Goal: Task Accomplishment & Management: Manage account settings

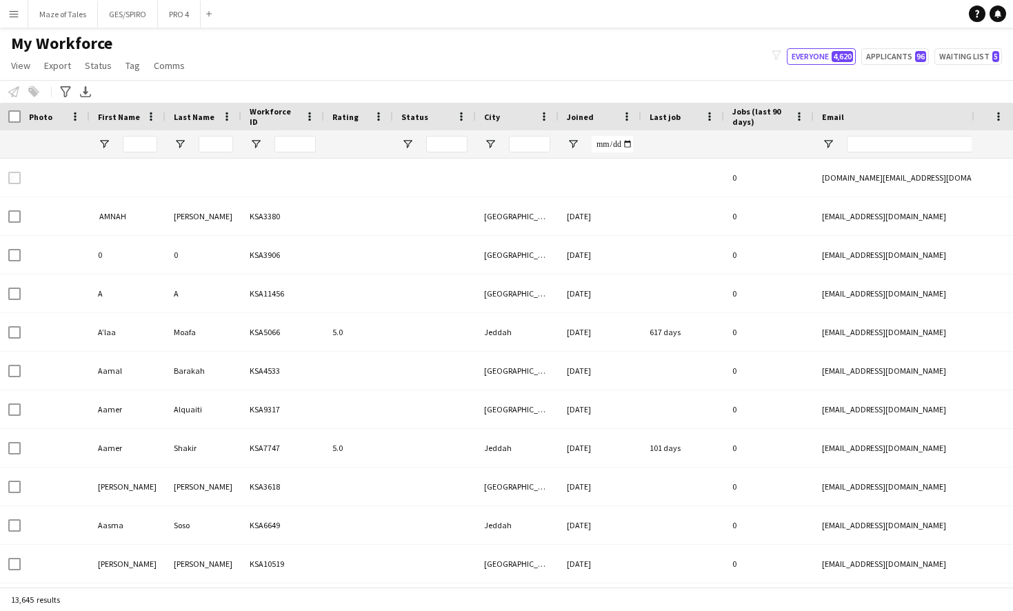
type input "*******"
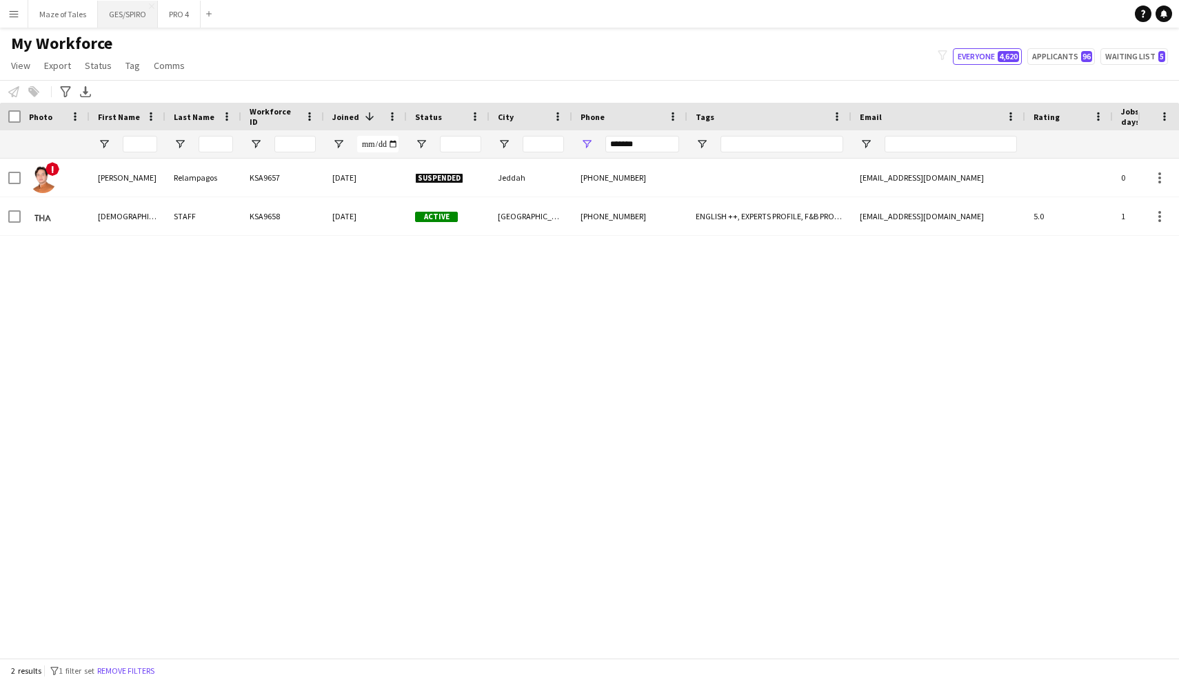
click at [144, 16] on button "GES/SPIRO Close" at bounding box center [128, 14] width 60 height 27
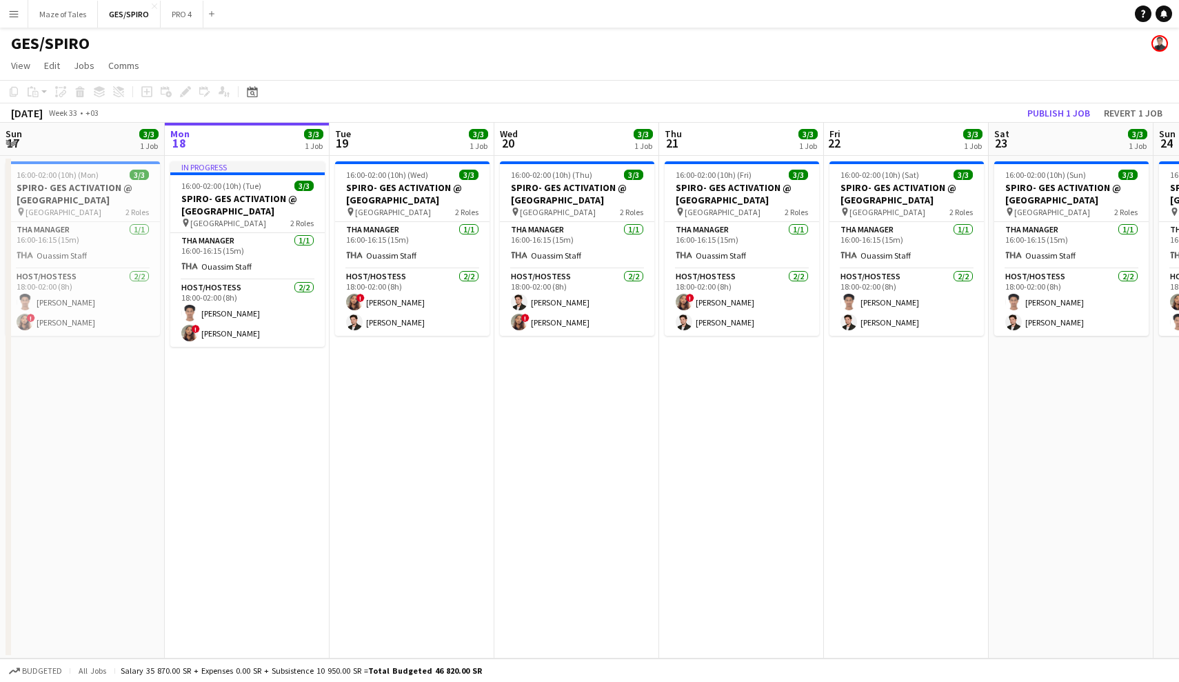
scroll to position [0, 325]
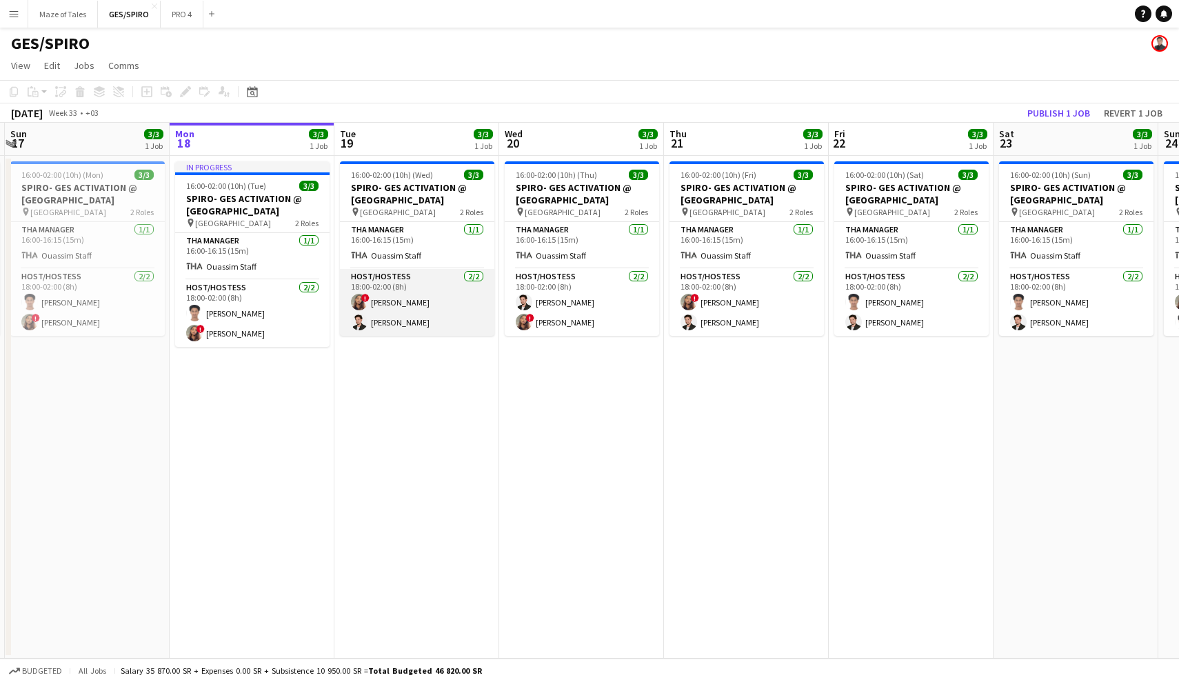
click at [445, 319] on app-card-role "Host/Hostess [DATE] 18:00-02:00 (8h) ! [PERSON_NAME] [PERSON_NAME]" at bounding box center [417, 302] width 154 height 67
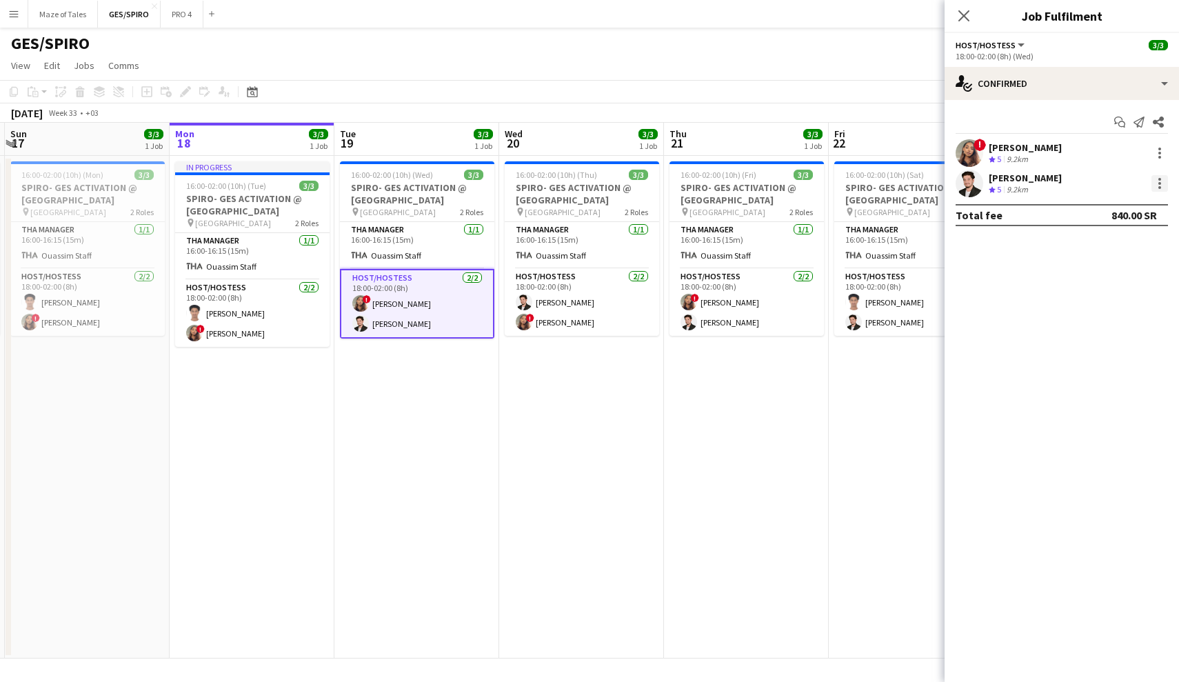
click at [1012, 177] on div at bounding box center [1160, 183] width 17 height 17
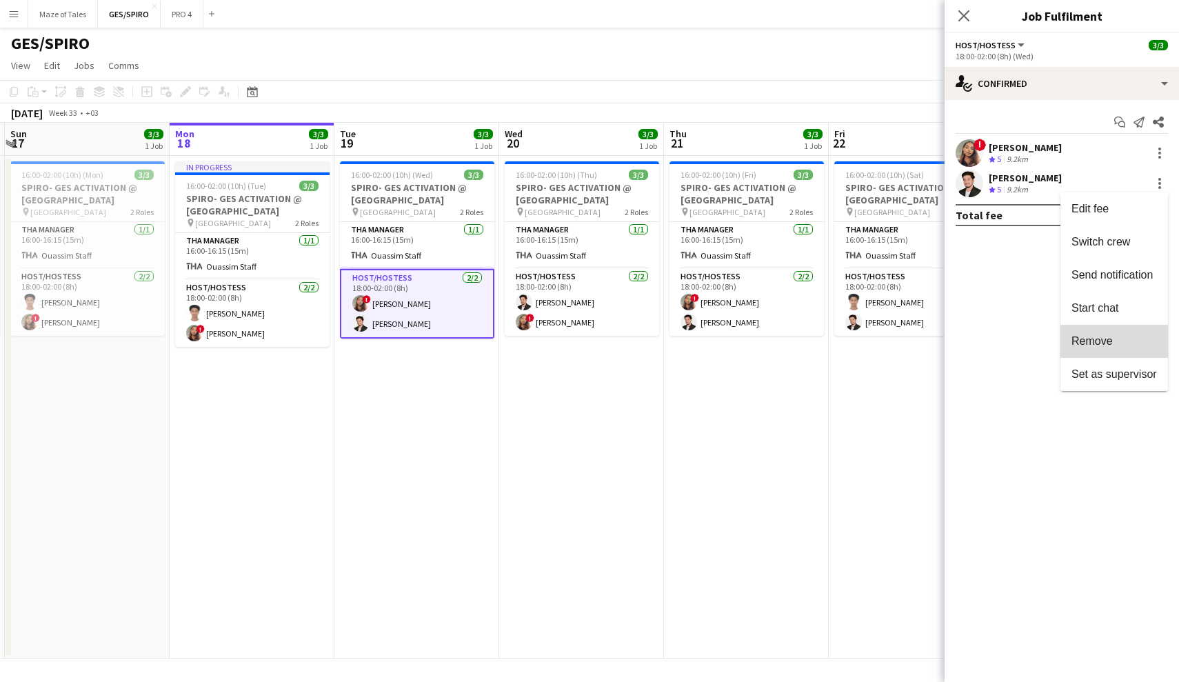
click at [1012, 345] on span "Remove" at bounding box center [1092, 341] width 41 height 12
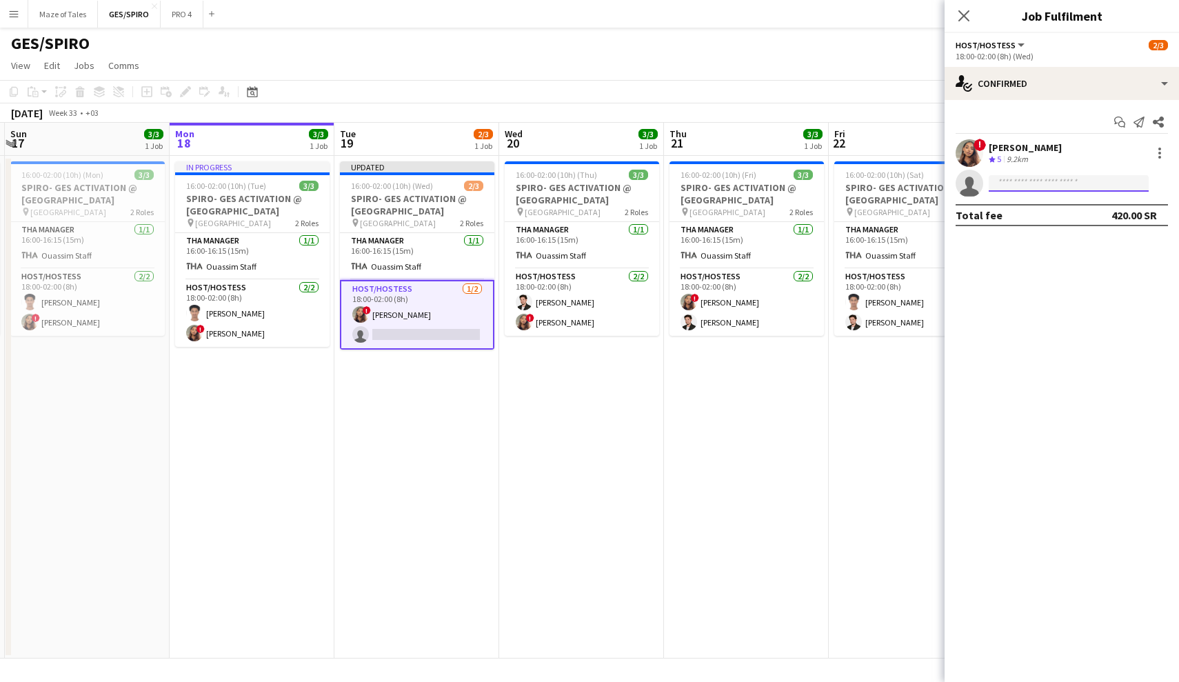
click at [1012, 186] on input at bounding box center [1069, 183] width 160 height 17
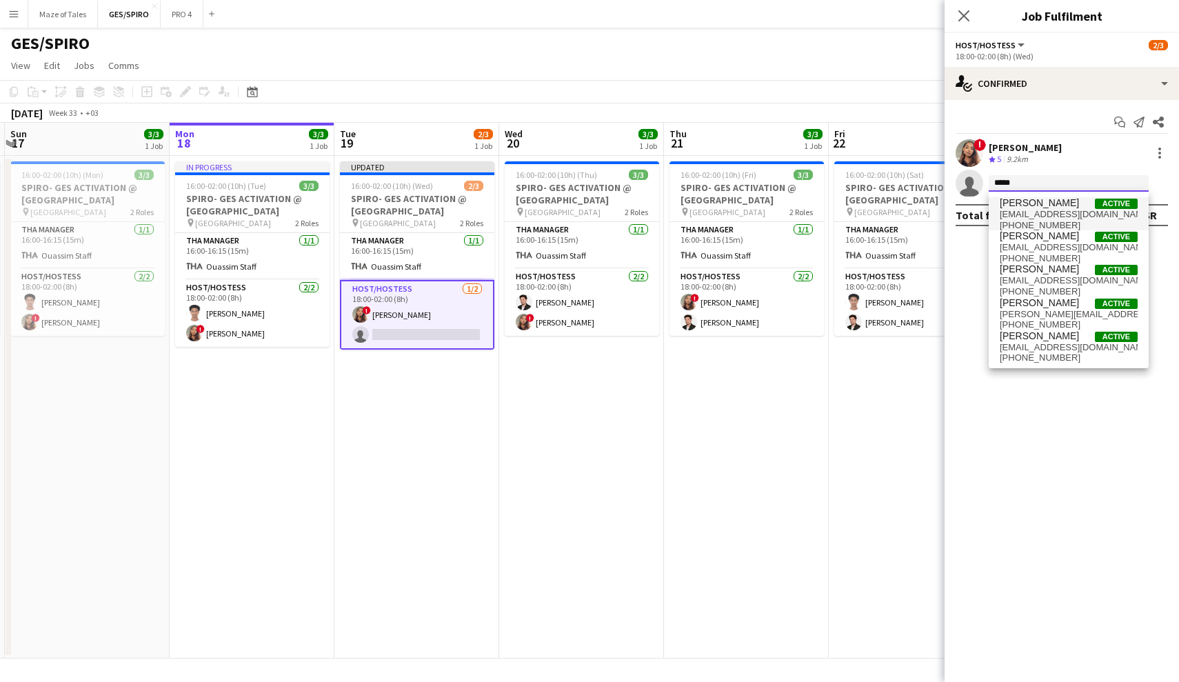
type input "*****"
click at [1012, 206] on span "[PERSON_NAME]" at bounding box center [1039, 203] width 79 height 12
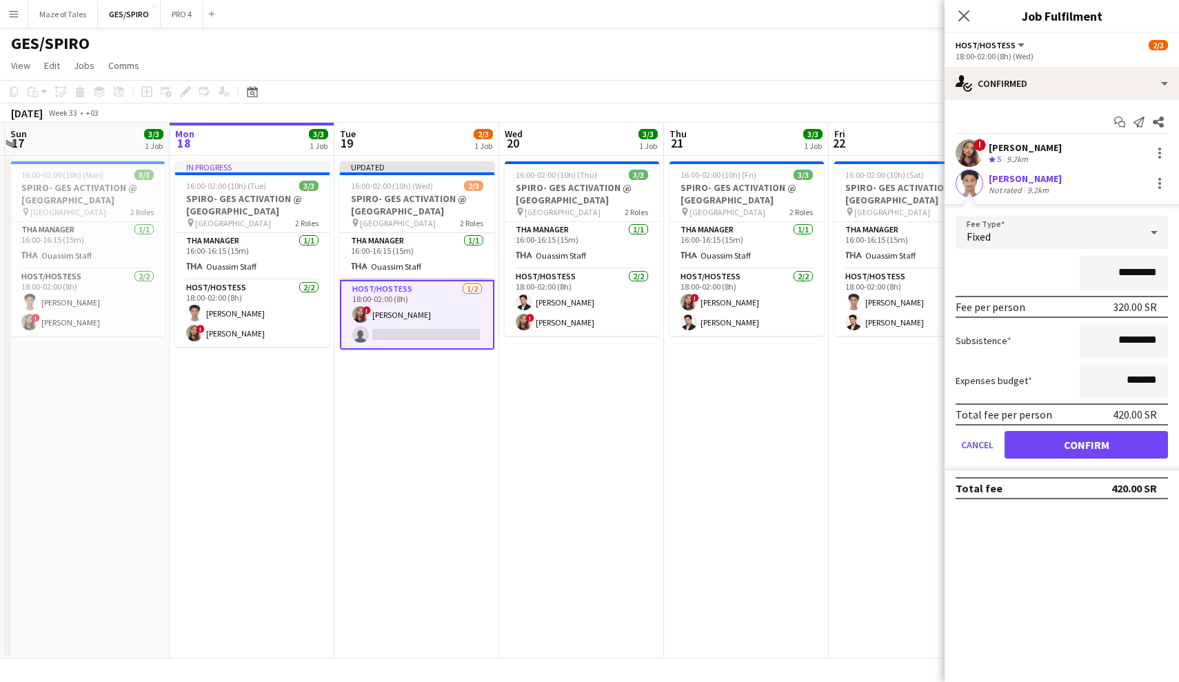
click at [1012, 445] on button "Confirm" at bounding box center [1086, 445] width 163 height 28
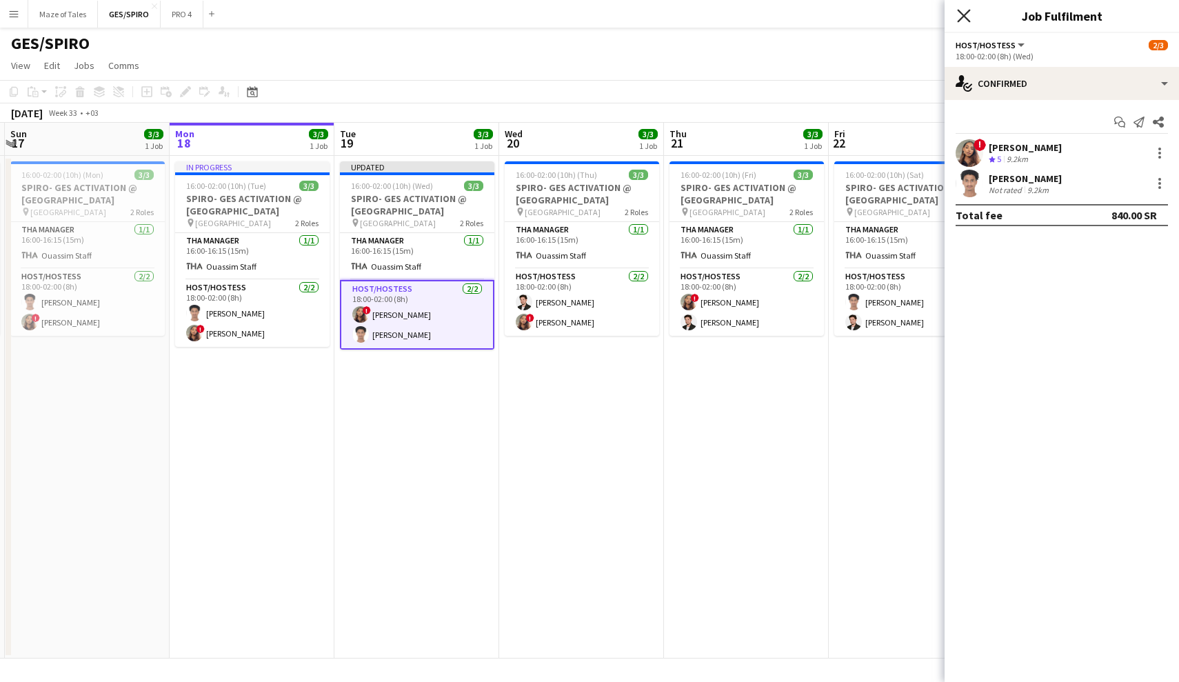
click at [967, 17] on icon "Close pop-in" at bounding box center [963, 15] width 13 height 13
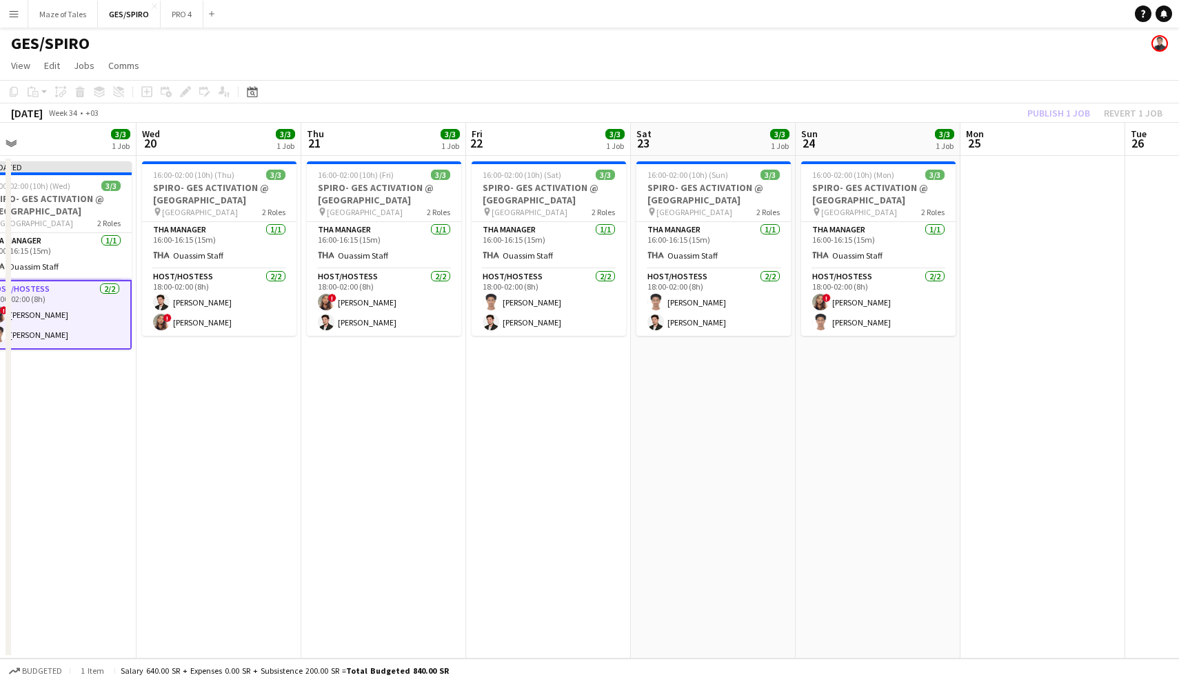
scroll to position [0, 358]
drag, startPoint x: 1018, startPoint y: 444, endPoint x: 655, endPoint y: 429, distance: 363.1
click at [655, 429] on app-calendar-viewport "Sun 17 3/3 1 Job Mon 18 3/3 1 Job Tue 19 3/3 1 Job Wed 20 3/3 1 Job Thu 21 3/3 …" at bounding box center [589, 391] width 1179 height 536
click at [722, 426] on app-date-cell "16:00-02:00 (10h) (Sun) 3/3 SPIRO- GES ACTIVATION @ [GEOGRAPHIC_DATA] pin [GEOG…" at bounding box center [713, 407] width 165 height 503
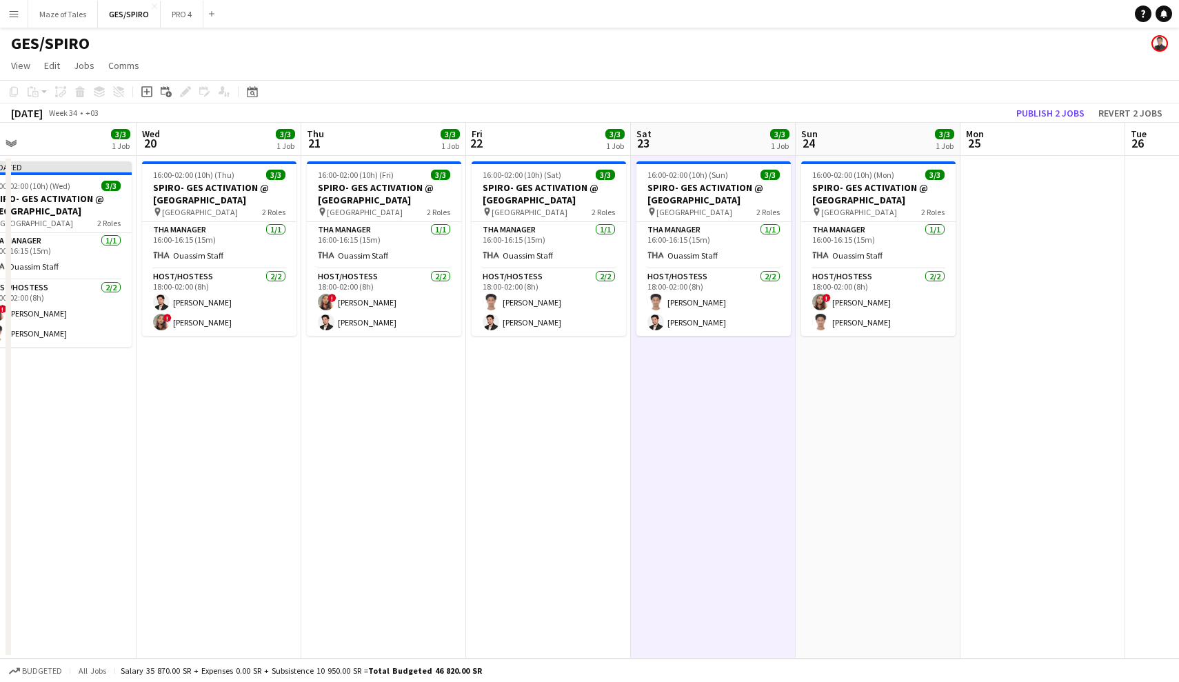
click at [857, 402] on app-date-cell "16:00-02:00 (10h) (Mon) 3/3 SPIRO- GES ACTIVATION @ [GEOGRAPHIC_DATA] pin [GEOG…" at bounding box center [878, 407] width 165 height 503
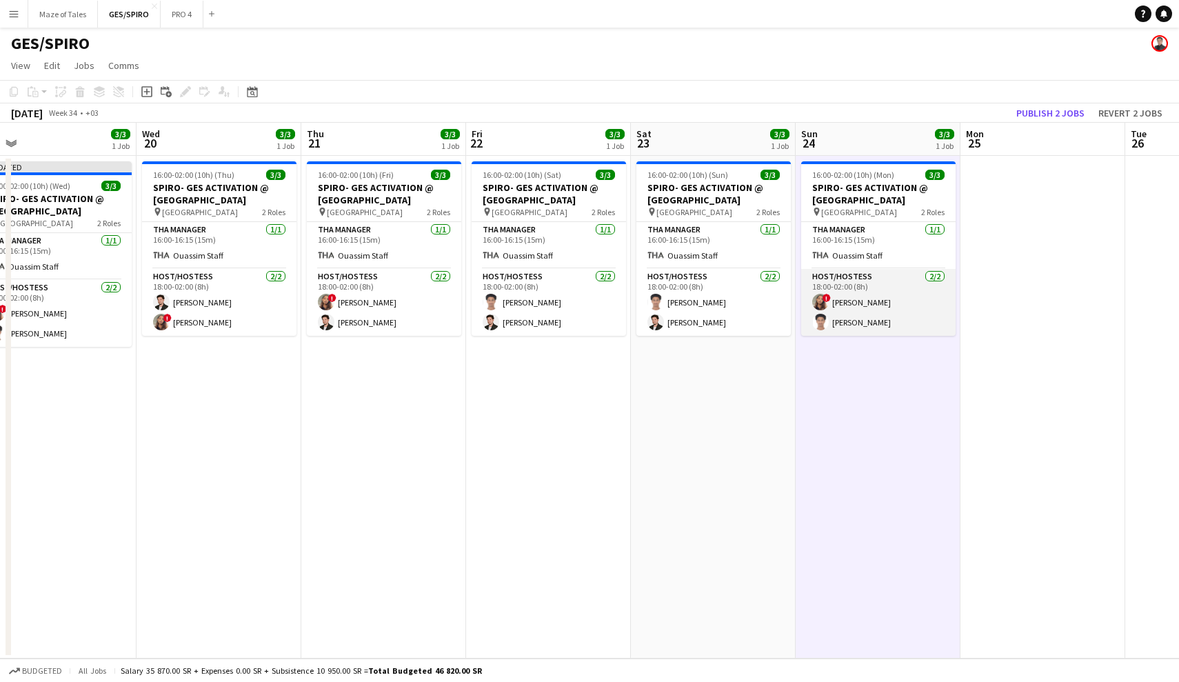
click at [863, 327] on app-card-role "Host/Hostess [DATE] 18:00-02:00 (8h) ! [PERSON_NAME] [PERSON_NAME]" at bounding box center [878, 302] width 154 height 67
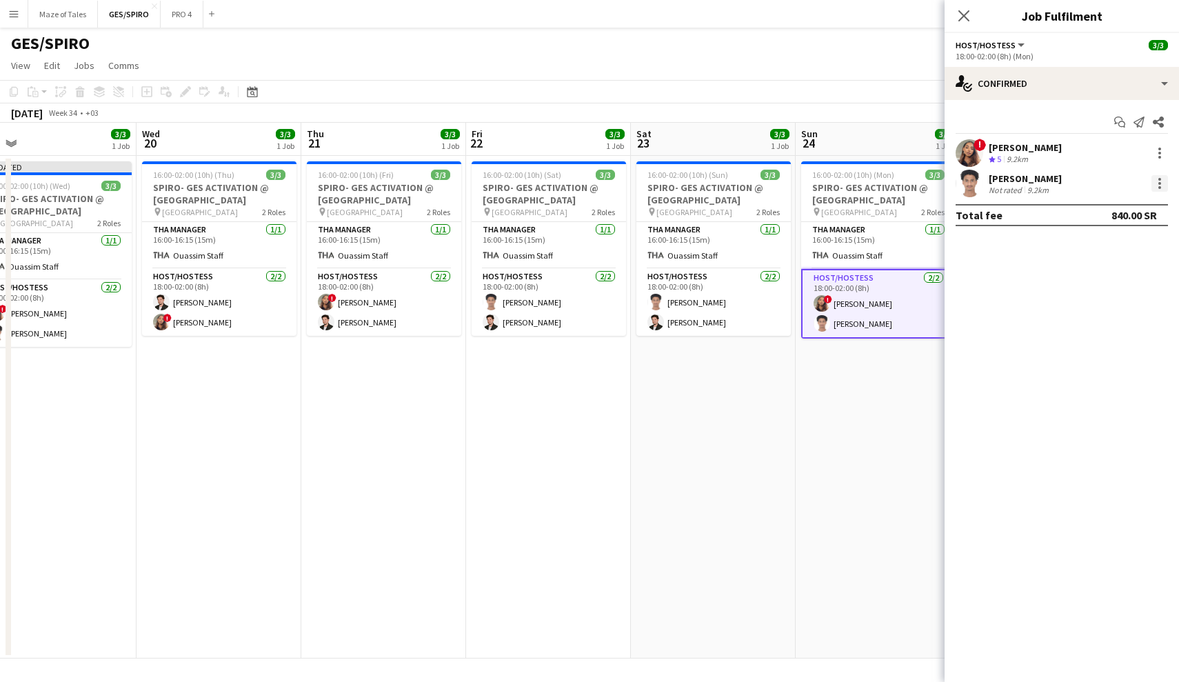
click at [1012, 182] on div at bounding box center [1160, 183] width 3 height 3
click at [1012, 346] on span "Remove" at bounding box center [1092, 341] width 41 height 12
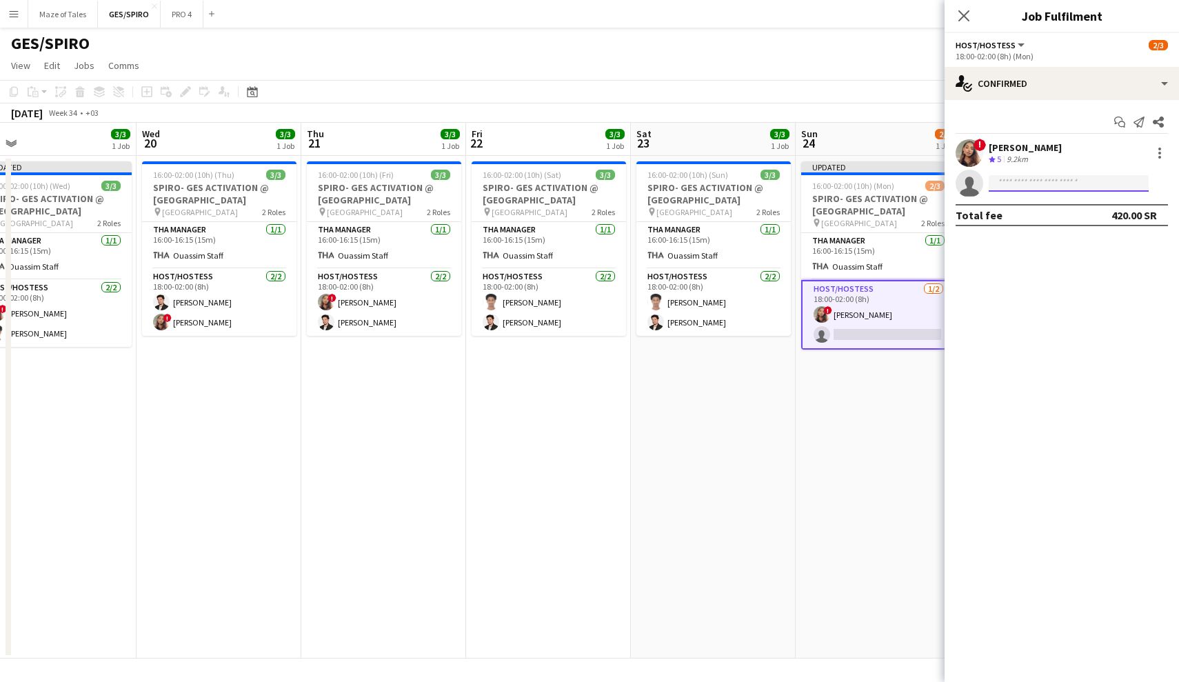
click at [1012, 188] on input at bounding box center [1069, 183] width 160 height 17
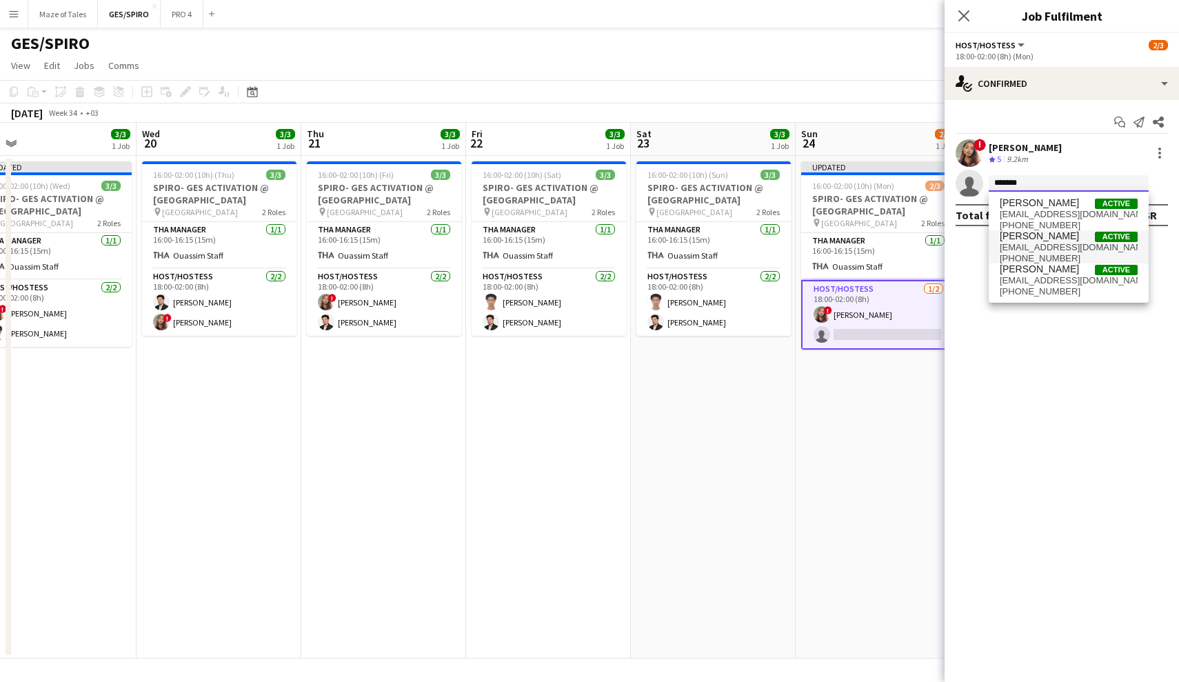
type input "******"
click at [1012, 251] on span "[EMAIL_ADDRESS][DOMAIN_NAME]" at bounding box center [1069, 247] width 138 height 11
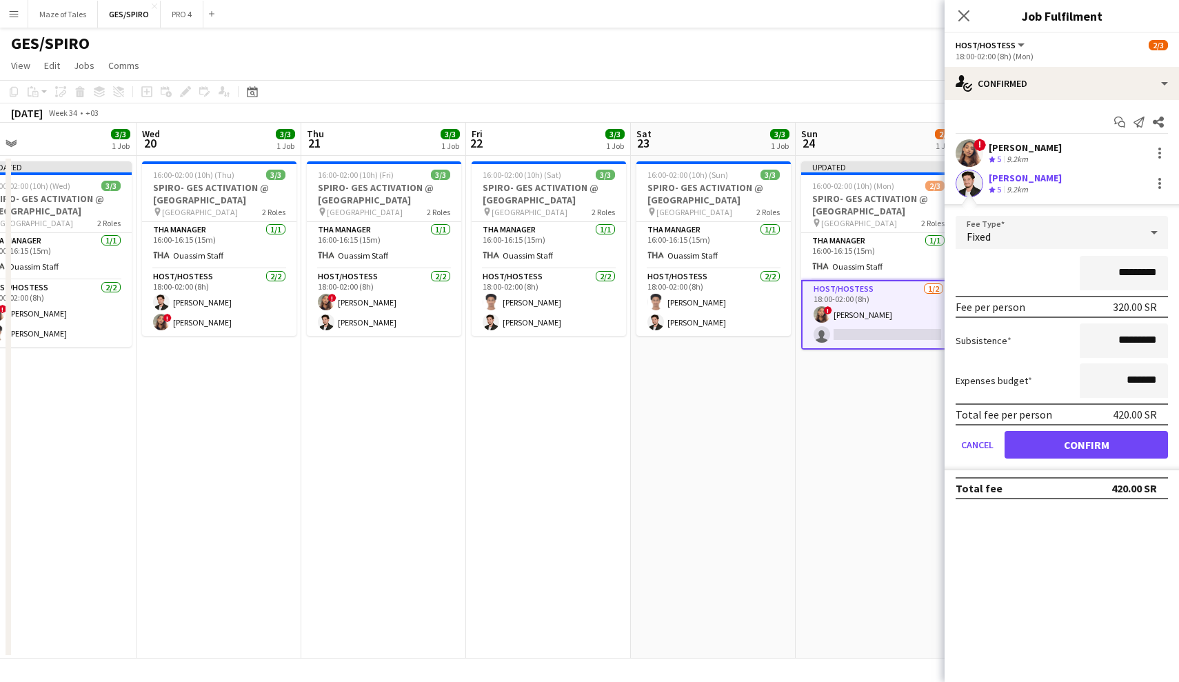
click at [1012, 446] on button "Confirm" at bounding box center [1086, 445] width 163 height 28
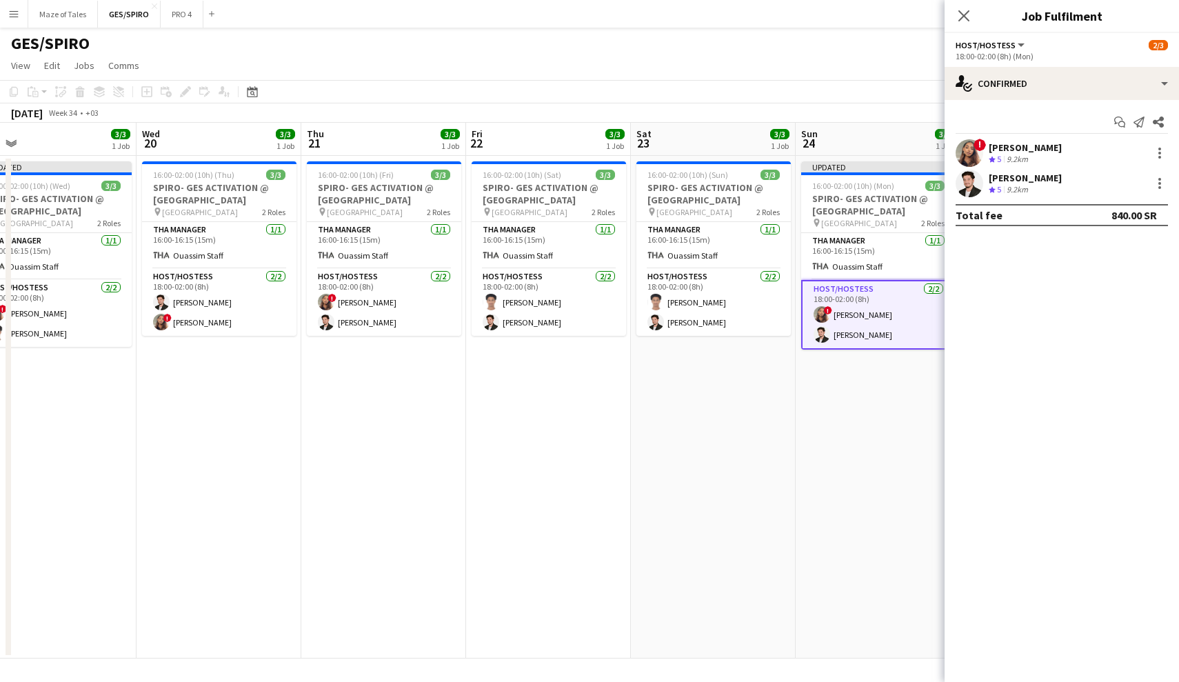
click at [839, 455] on app-date-cell "Updated 16:00-02:00 (10h) (Mon) 3/3 SPIRO- GES ACTIVATION @ [GEOGRAPHIC_DATA] p…" at bounding box center [878, 407] width 165 height 503
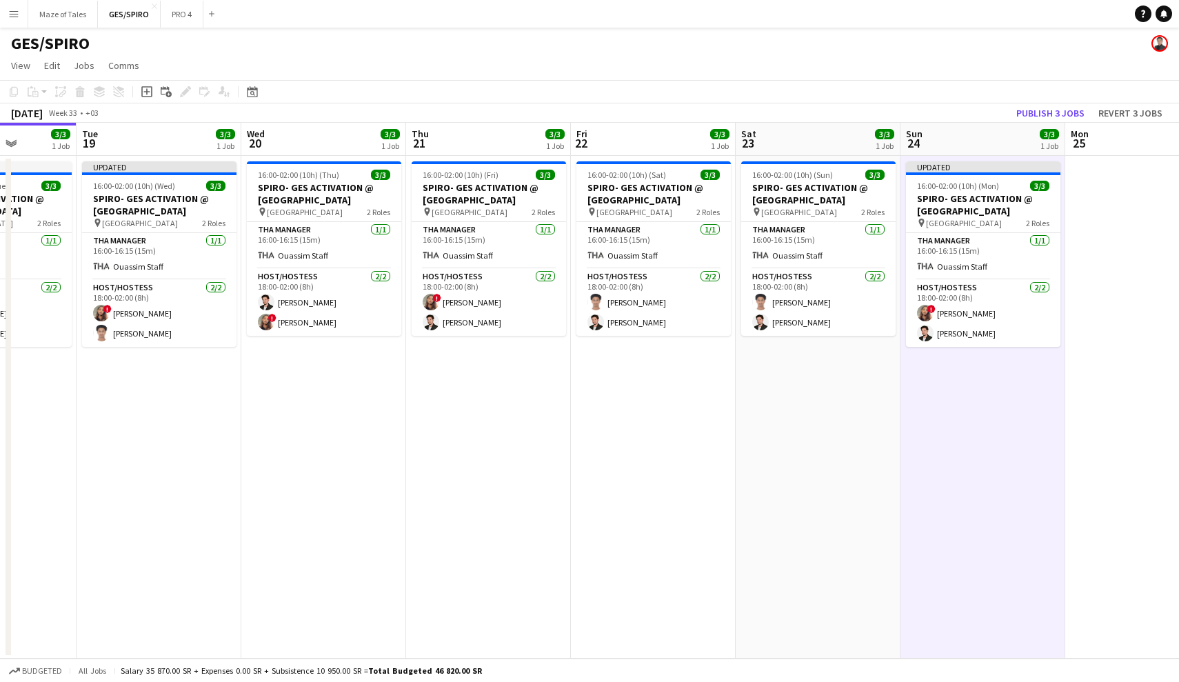
scroll to position [0, 381]
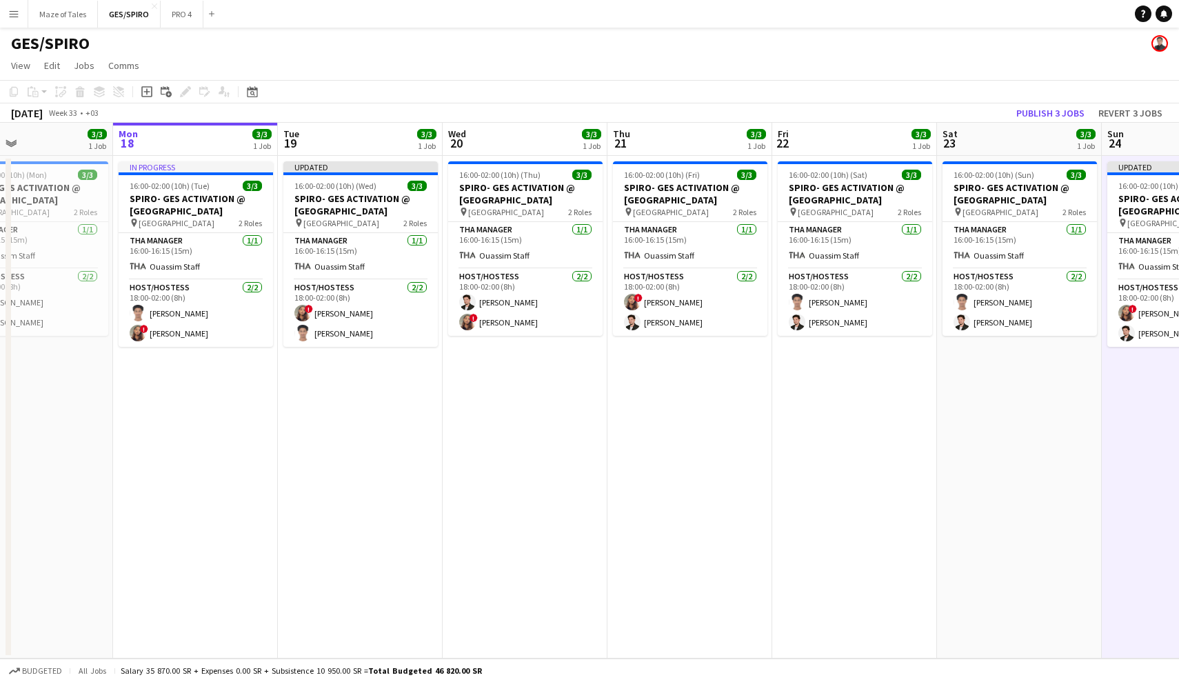
drag, startPoint x: 647, startPoint y: 458, endPoint x: 844, endPoint y: 459, distance: 197.3
click at [844, 459] on app-calendar-viewport "Fri 15 3/3 1 Job Sat 16 3/3 1 Job Sun 17 3/3 1 Job Mon 18 3/3 1 Job Tue 19 3/3 …" at bounding box center [589, 391] width 1179 height 536
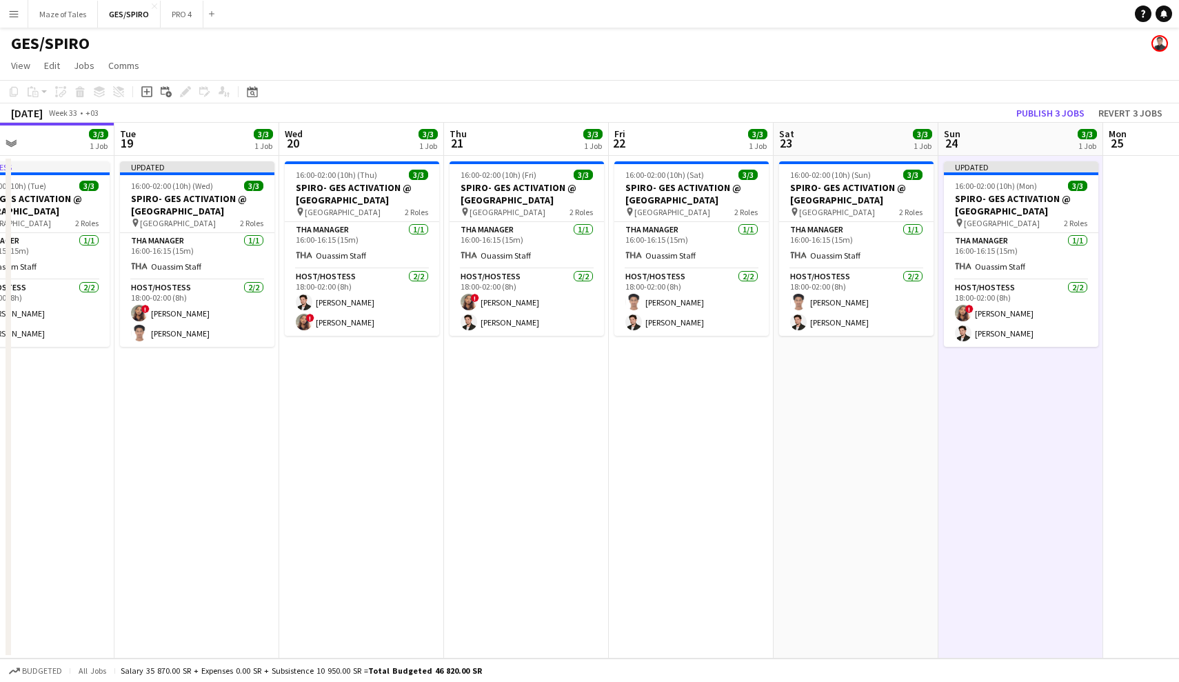
scroll to position [0, 546]
drag, startPoint x: 921, startPoint y: 480, endPoint x: 757, endPoint y: 477, distance: 164.9
click at [757, 477] on app-calendar-viewport "Fri 15 3/3 1 Job Sat 16 3/3 1 Job Sun 17 3/3 1 Job Mon 18 3/3 1 Job Tue 19 3/3 …" at bounding box center [589, 391] width 1179 height 536
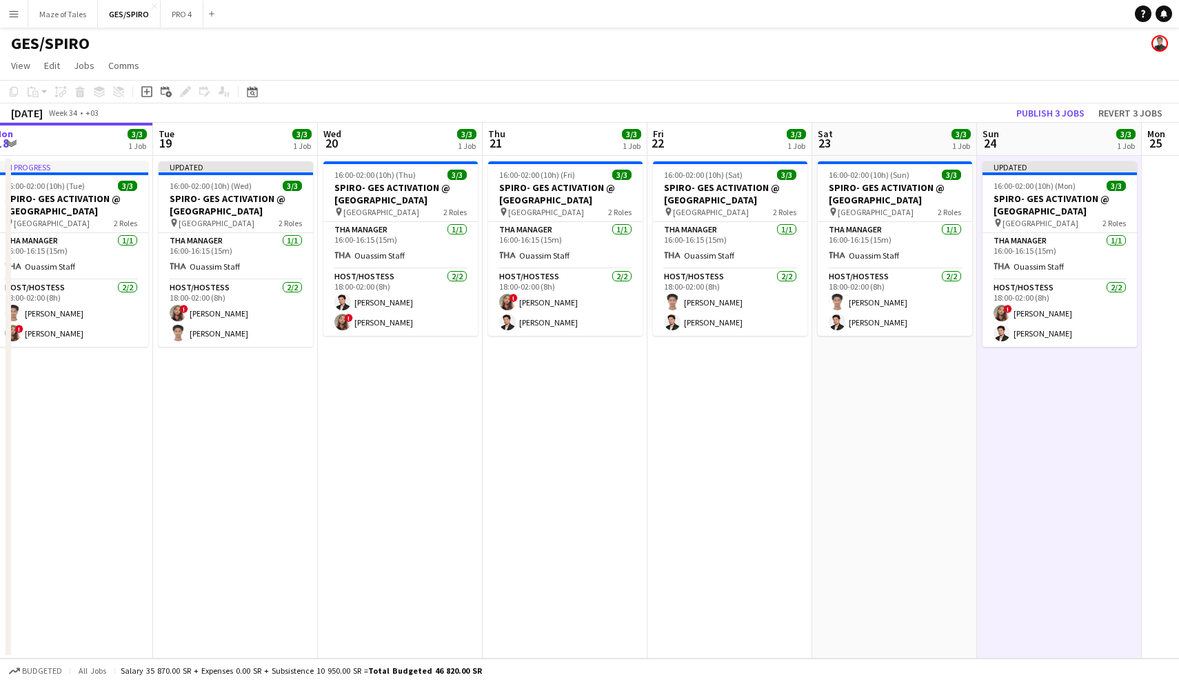
scroll to position [0, 500]
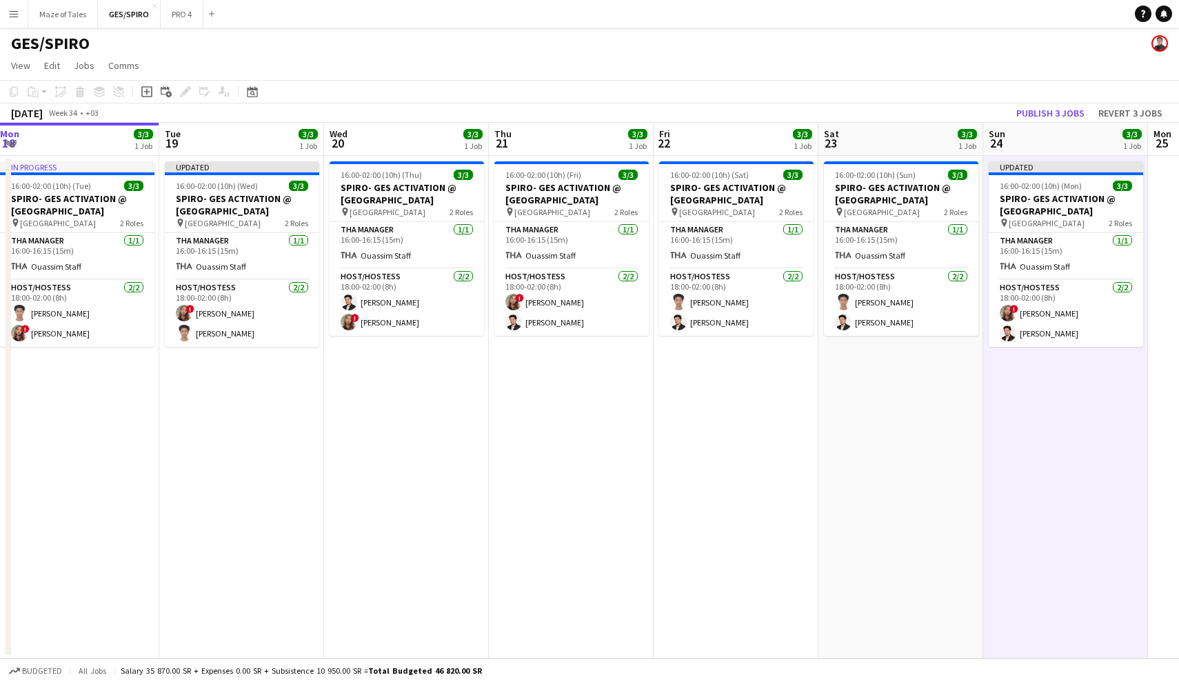
drag, startPoint x: 713, startPoint y: 480, endPoint x: 758, endPoint y: 481, distance: 44.8
click at [758, 481] on app-calendar-viewport "Fri 15 3/3 1 Job Sat 16 3/3 1 Job Sun 17 3/3 1 Job Mon 18 3/3 1 Job Tue 19 3/3 …" at bounding box center [589, 391] width 1179 height 536
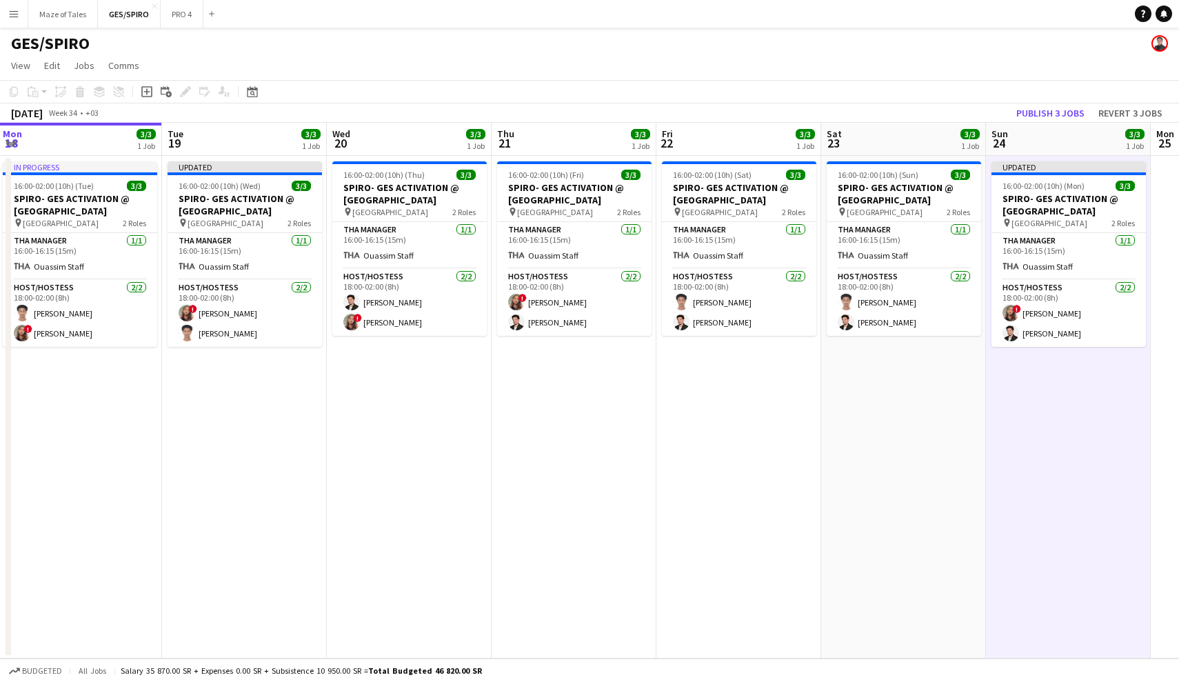
scroll to position [0, 0]
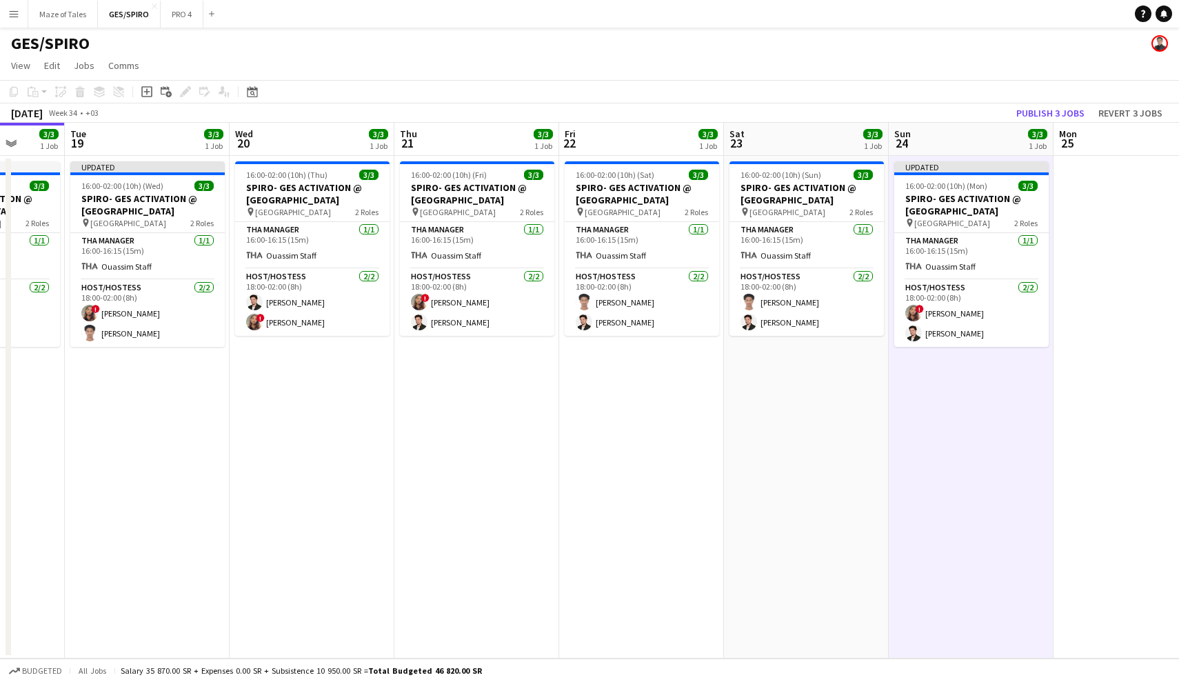
drag, startPoint x: 897, startPoint y: 472, endPoint x: 804, endPoint y: 470, distance: 93.1
click at [804, 470] on app-calendar-viewport "Fri 15 3/3 1 Job Sat 16 3/3 1 Job Sun 17 3/3 1 Job Mon 18 3/3 1 Job Tue 19 3/3 …" at bounding box center [589, 391] width 1179 height 536
click at [1012, 237] on app-date-cell at bounding box center [1135, 407] width 165 height 503
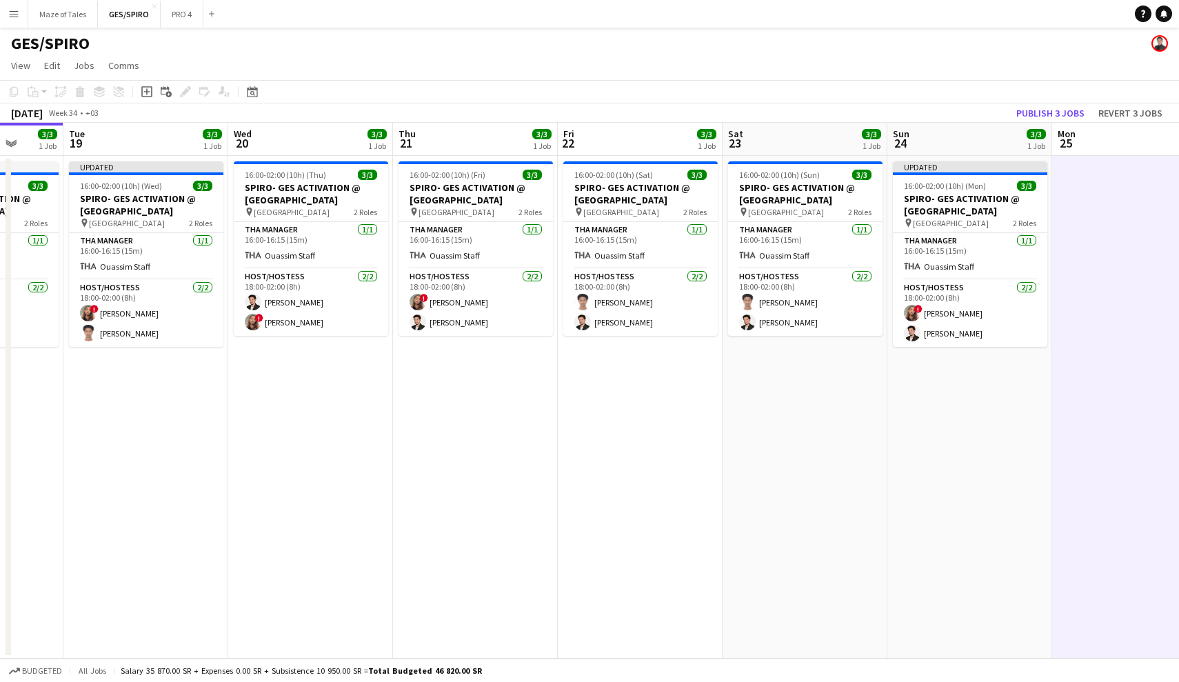
click at [1012, 115] on button "Publish 3 jobs" at bounding box center [1050, 113] width 79 height 18
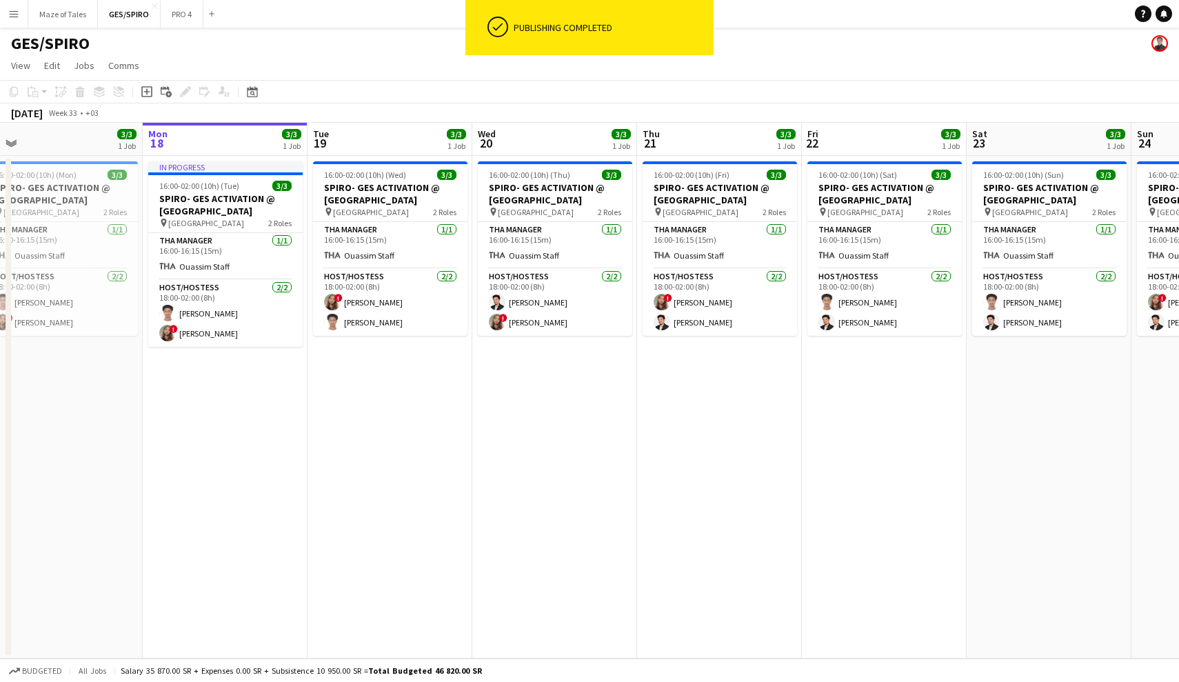
scroll to position [0, 350]
drag, startPoint x: 607, startPoint y: 399, endPoint x: 854, endPoint y: 410, distance: 247.2
click at [854, 410] on app-calendar-viewport "Fri 15 3/3 1 Job Sat 16 3/3 1 Job Sun 17 3/3 1 Job Mon 18 3/3 1 Job Tue 19 3/3 …" at bounding box center [589, 391] width 1179 height 536
click at [926, 427] on app-date-cell "16:00-02:00 (10h) (Sat) 3/3 SPIRO- GES ACTIVATION @ [GEOGRAPHIC_DATA] pin [GEOG…" at bounding box center [886, 407] width 165 height 503
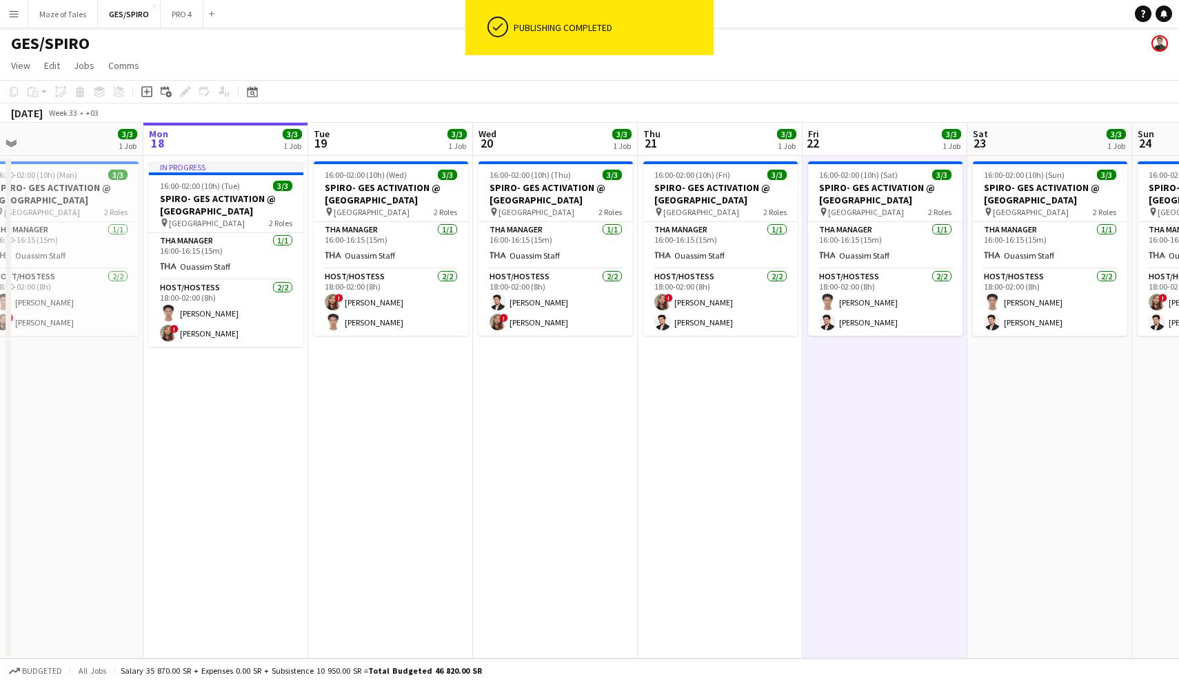
scroll to position [0, 0]
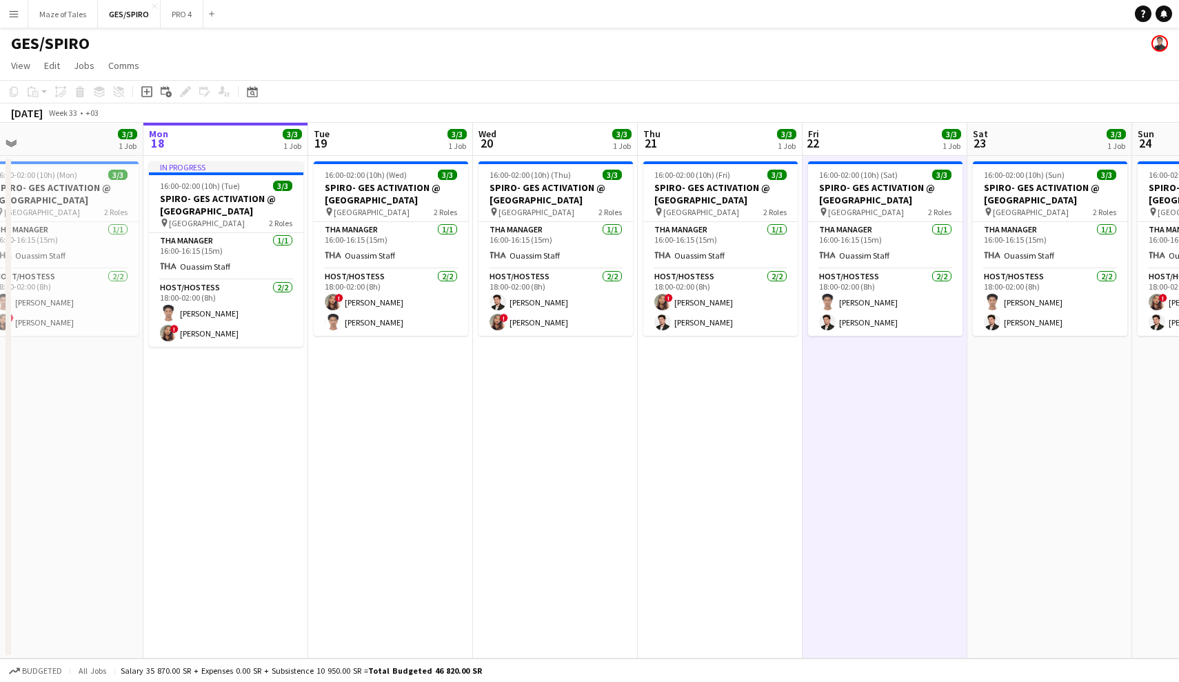
click at [735, 438] on app-date-cell "16:00-02:00 (10h) (Fri) 3/3 SPIRO- GES ACTIVATION @ [GEOGRAPHIC_DATA] pin [GEOG…" at bounding box center [720, 407] width 165 height 503
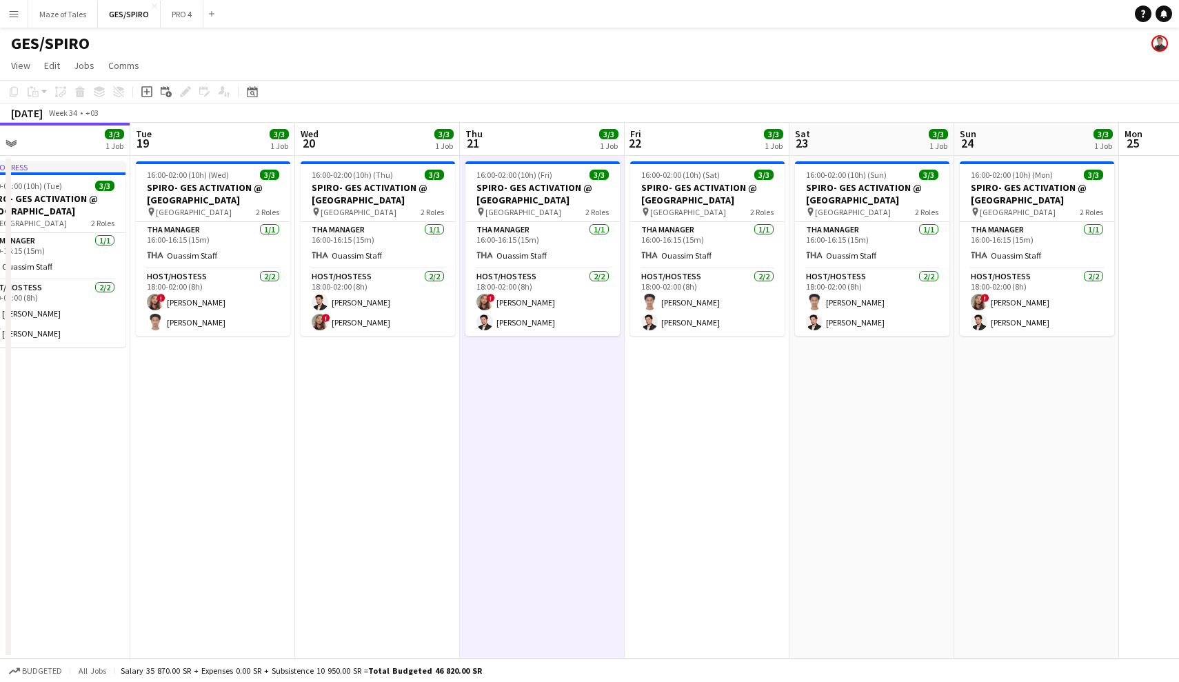
scroll to position [0, 529]
drag, startPoint x: 866, startPoint y: 457, endPoint x: 712, endPoint y: 468, distance: 154.2
click at [708, 468] on app-calendar-viewport "Fri 15 3/3 1 Job Sat 16 3/3 1 Job Sun 17 3/3 1 Job Mon 18 3/3 1 Job Tue 19 3/3 …" at bounding box center [589, 391] width 1179 height 536
click at [915, 464] on app-date-cell "16:00-02:00 (10h) (Sun) 3/3 SPIRO- GES ACTIVATION @ [GEOGRAPHIC_DATA] pin [GEOG…" at bounding box center [872, 407] width 165 height 503
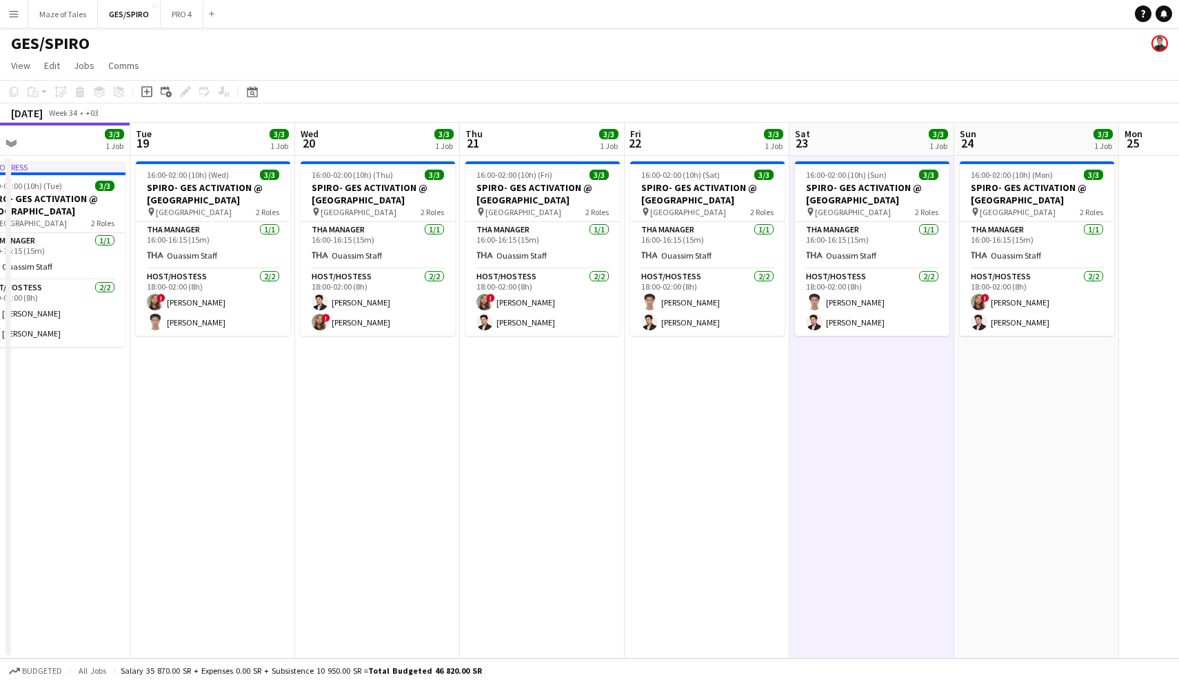
click at [745, 466] on app-date-cell "16:00-02:00 (10h) (Sat) 3/3 SPIRO- GES ACTIVATION @ [GEOGRAPHIC_DATA] pin [GEOG…" at bounding box center [707, 407] width 165 height 503
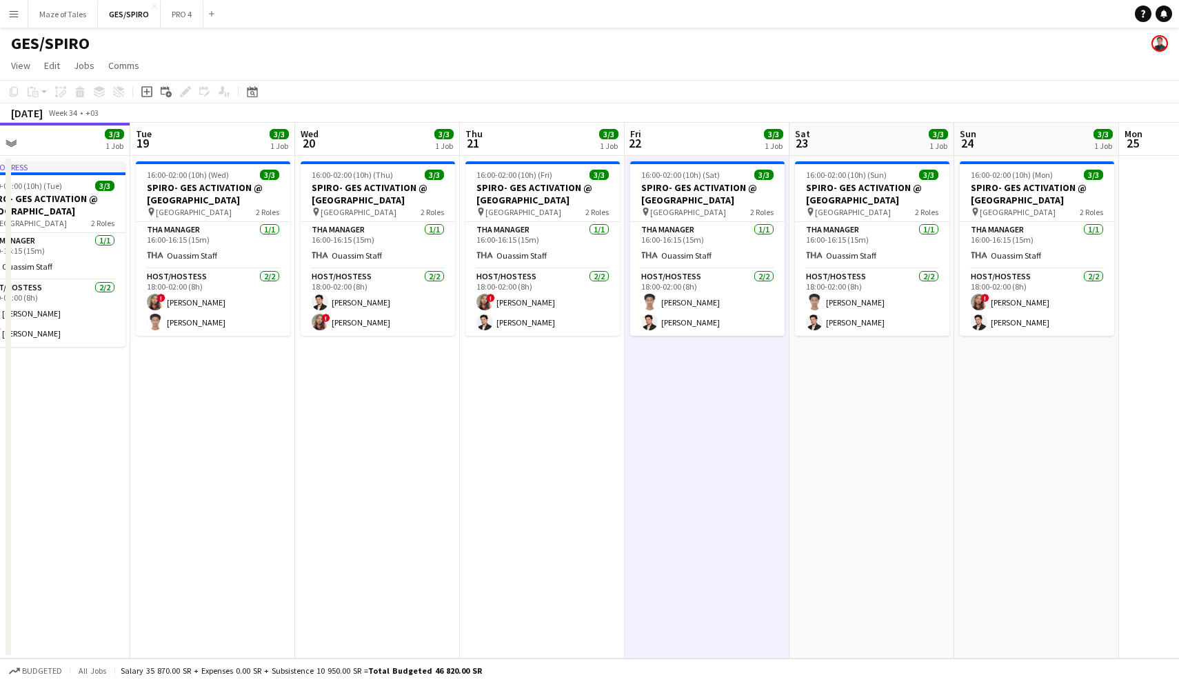
click at [707, 432] on app-date-cell "16:00-02:00 (10h) (Sat) 3/3 SPIRO- GES ACTIVATION @ [GEOGRAPHIC_DATA] pin [GEOG…" at bounding box center [707, 407] width 165 height 503
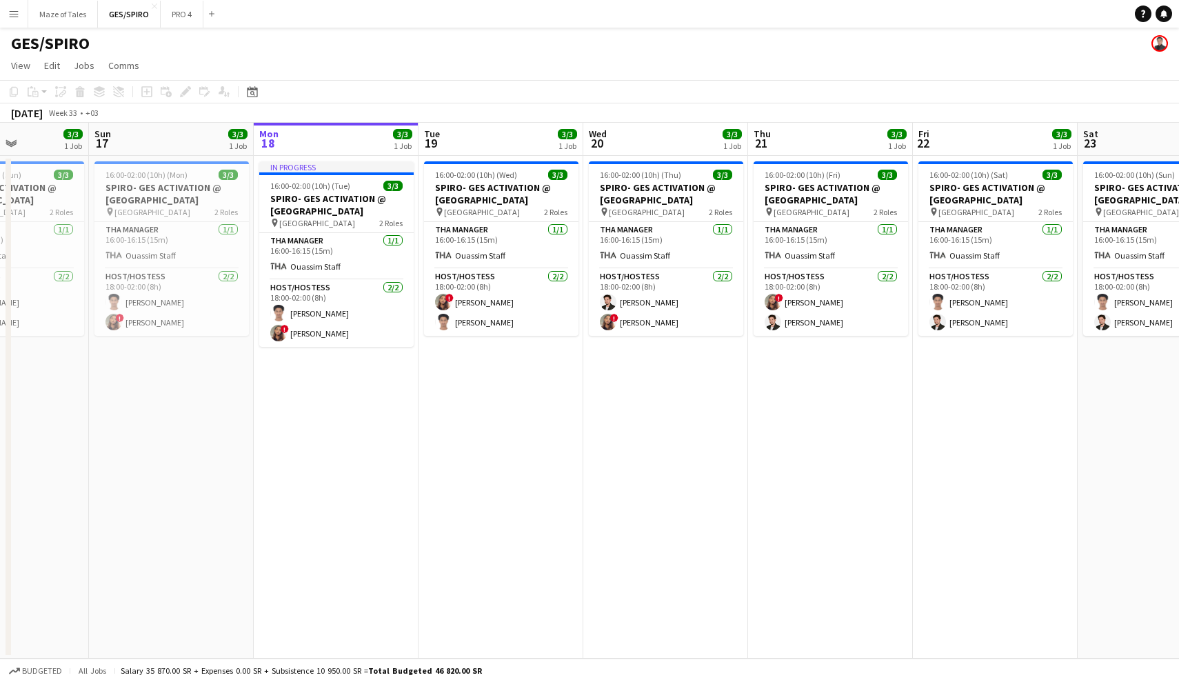
scroll to position [0, 403]
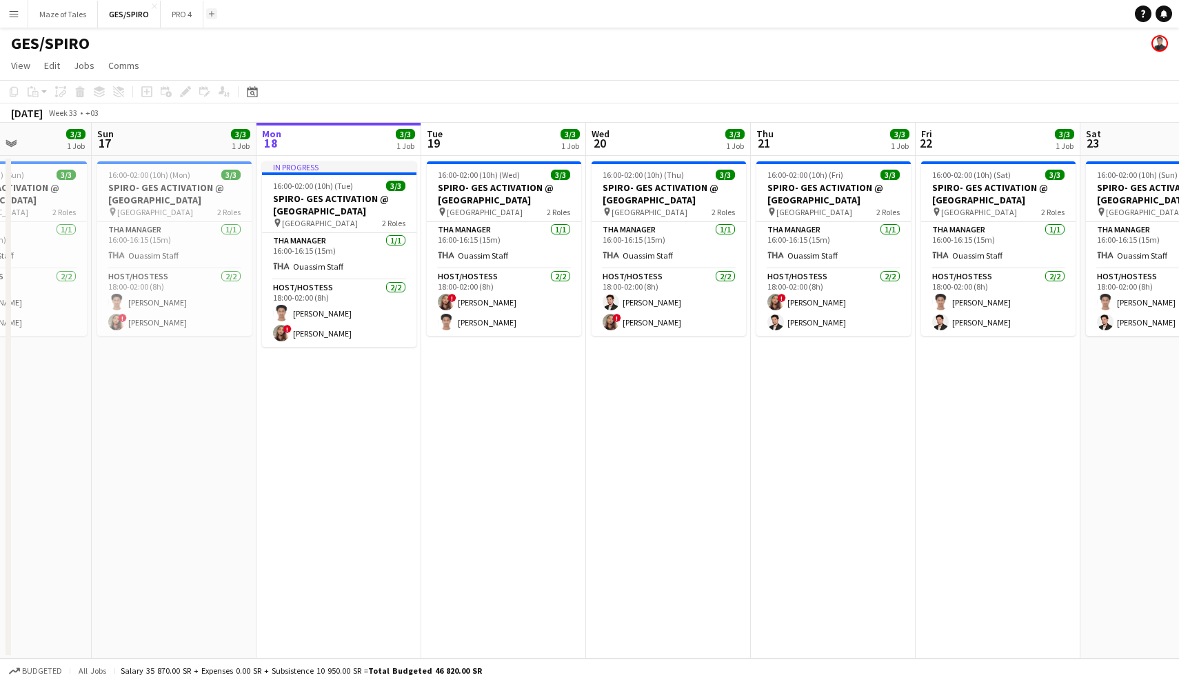
click at [215, 17] on button "Add" at bounding box center [211, 13] width 11 height 11
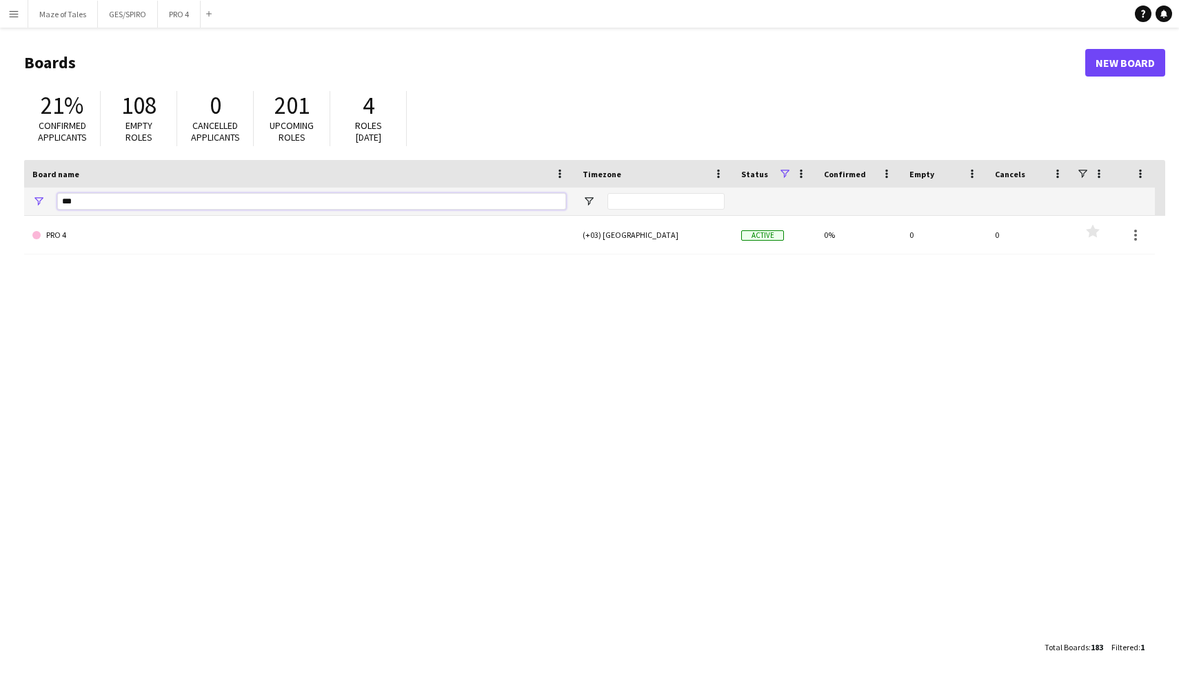
drag, startPoint x: 94, startPoint y: 206, endPoint x: 0, endPoint y: 194, distance: 94.6
click at [0, 194] on main "Boards New Board 21% Confirmed applicants 108 Empty roles 0 Cancelled applicant…" at bounding box center [589, 355] width 1179 height 654
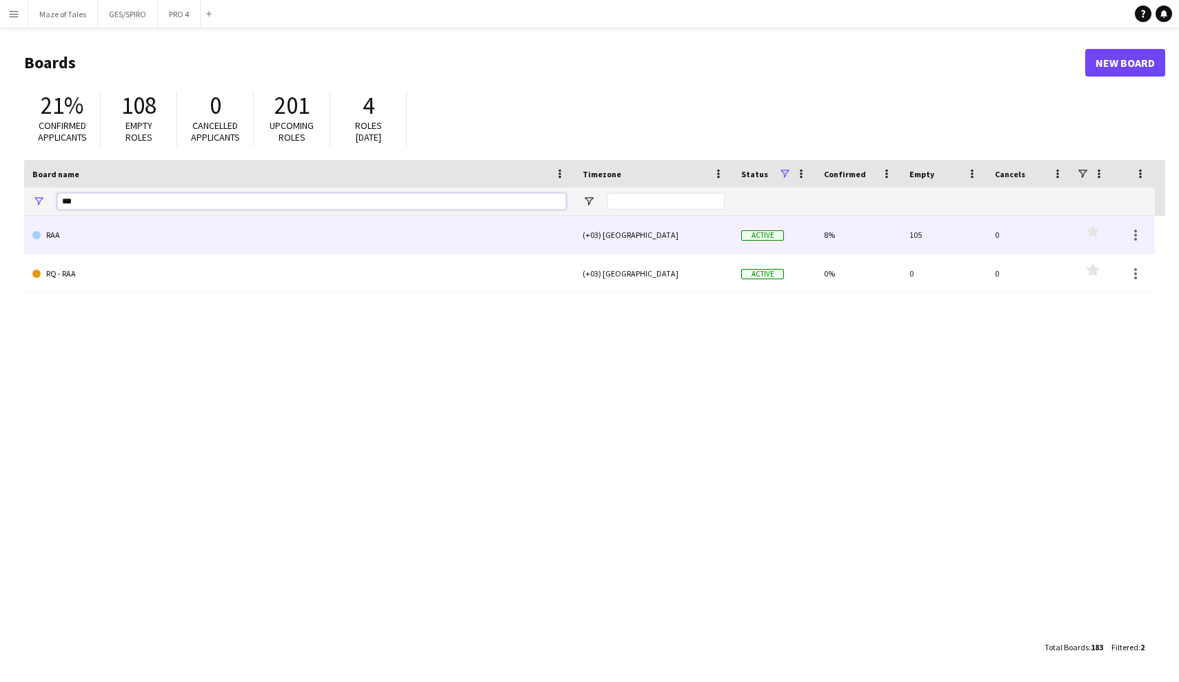
type input "***"
click at [134, 246] on link "RAA" at bounding box center [299, 235] width 534 height 39
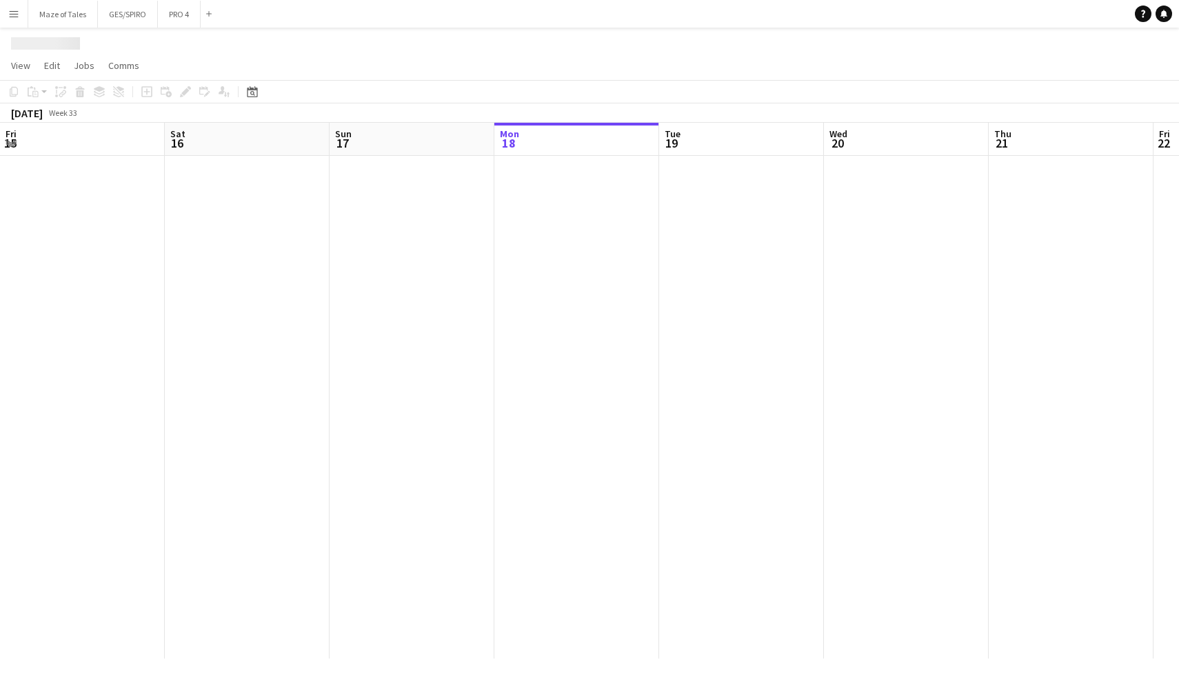
scroll to position [0, 330]
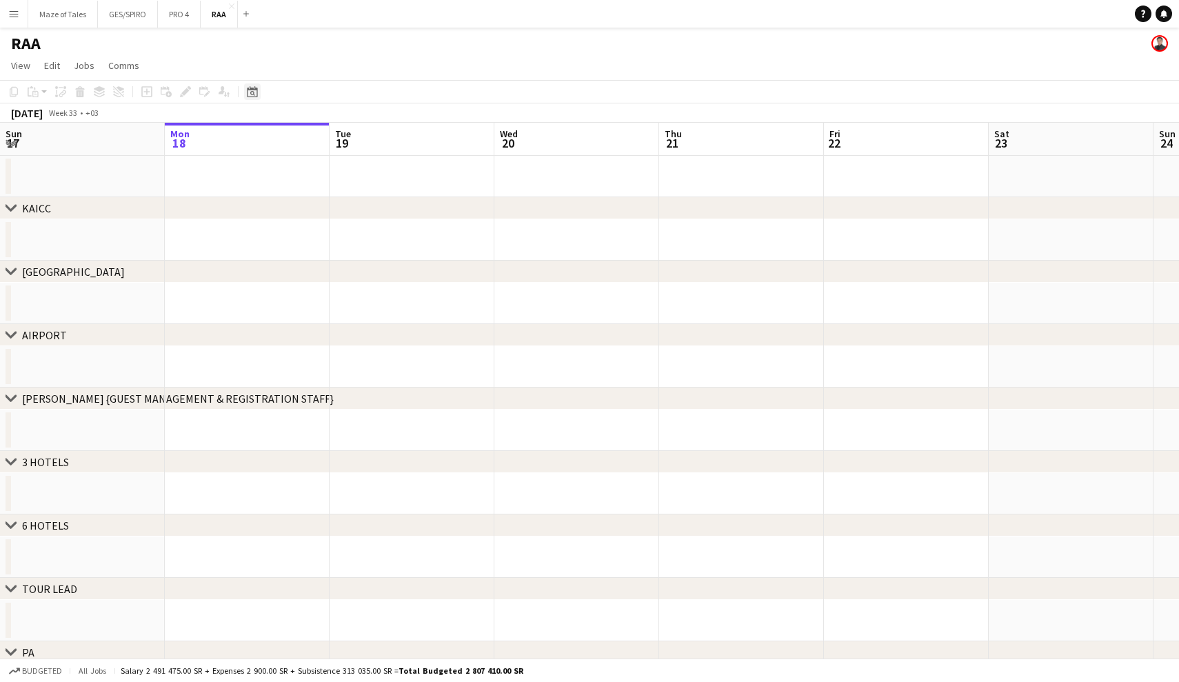
click at [253, 93] on icon "Date picker" at bounding box center [252, 91] width 11 height 11
drag, startPoint x: 283, startPoint y: 134, endPoint x: 295, endPoint y: 157, distance: 25.6
click at [278, 134] on span "[DATE]" at bounding box center [265, 139] width 26 height 12
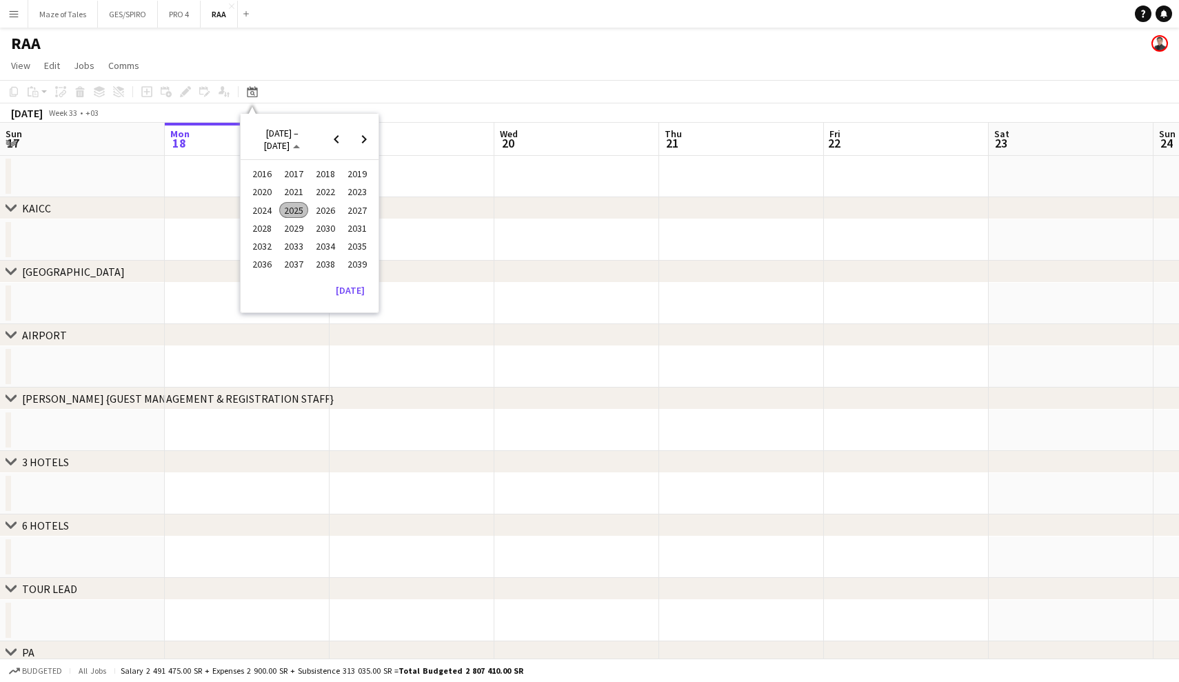
click at [290, 212] on span "2025" at bounding box center [293, 210] width 28 height 17
click at [305, 232] on span "OCT" at bounding box center [293, 228] width 28 height 17
click at [297, 280] on span "29" at bounding box center [291, 283] width 17 height 17
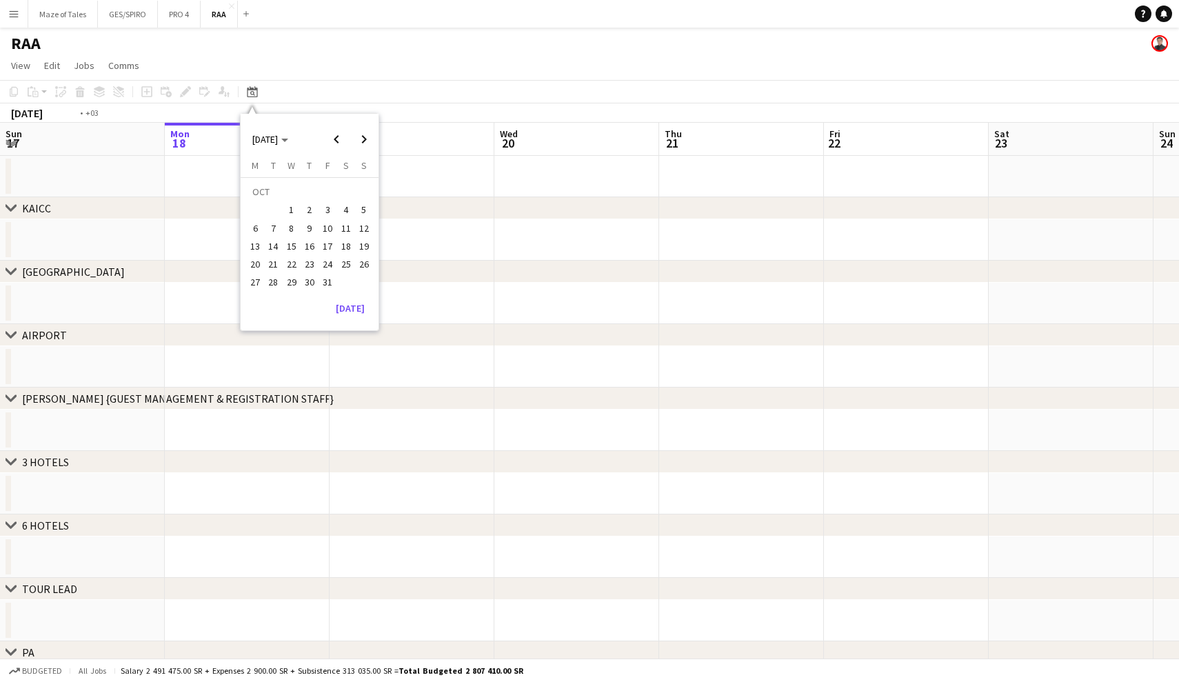
scroll to position [0, 474]
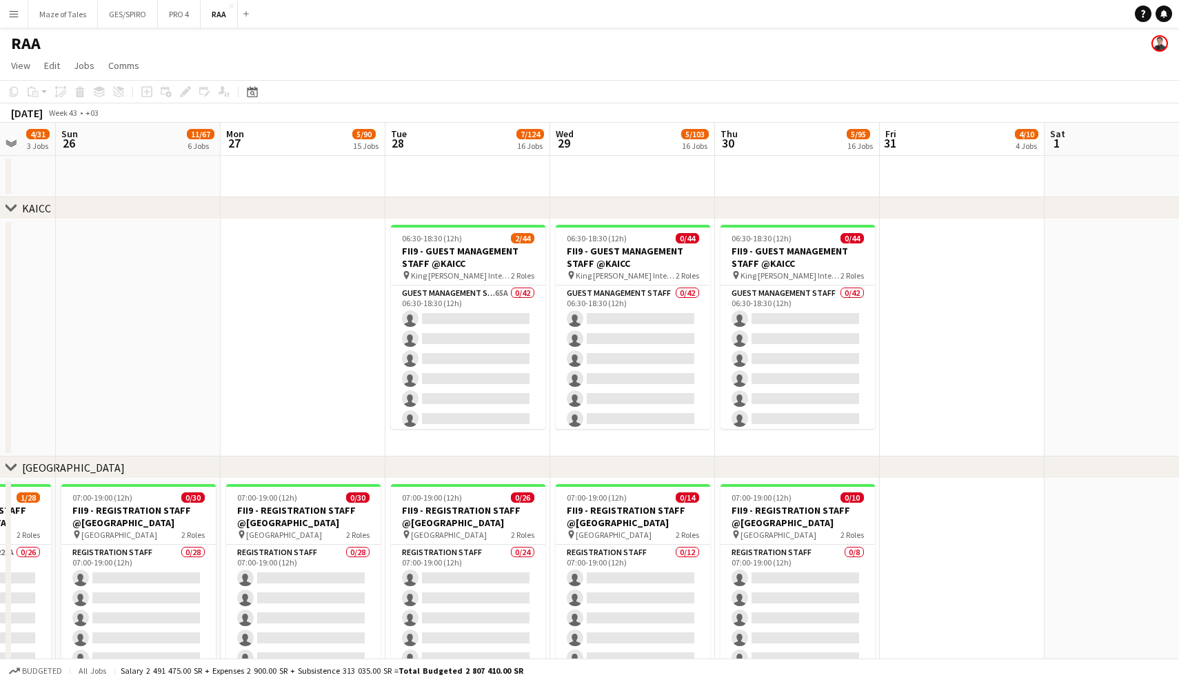
drag, startPoint x: 843, startPoint y: 363, endPoint x: 712, endPoint y: 350, distance: 131.1
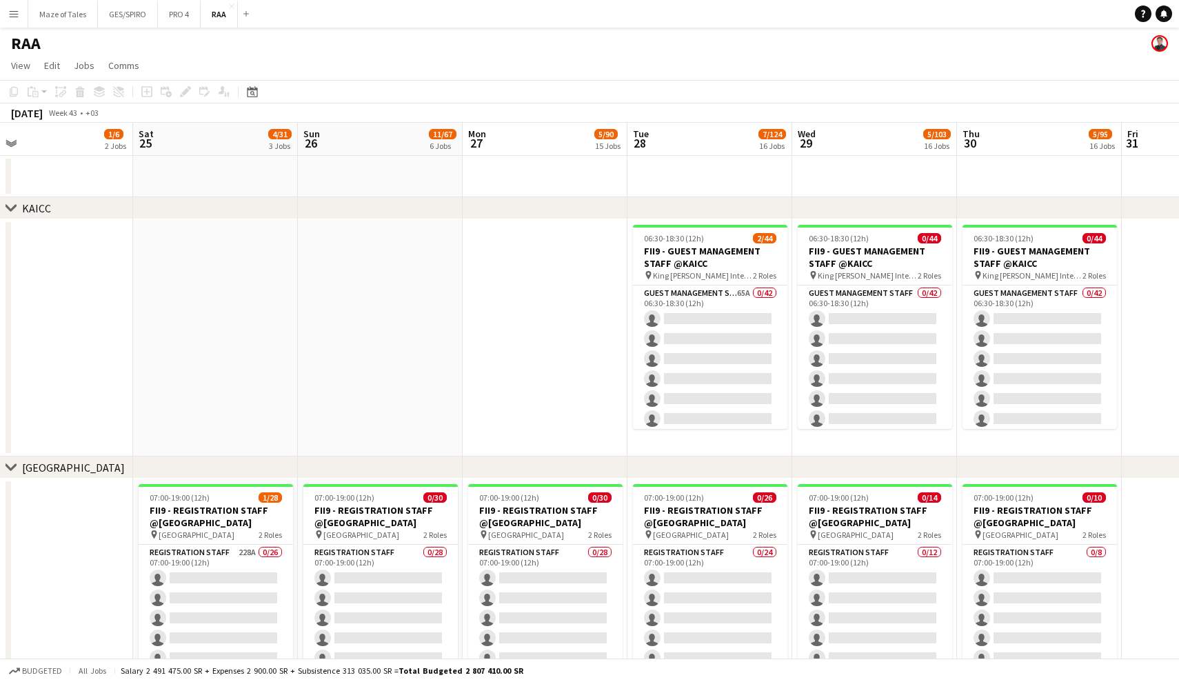
scroll to position [0, 535]
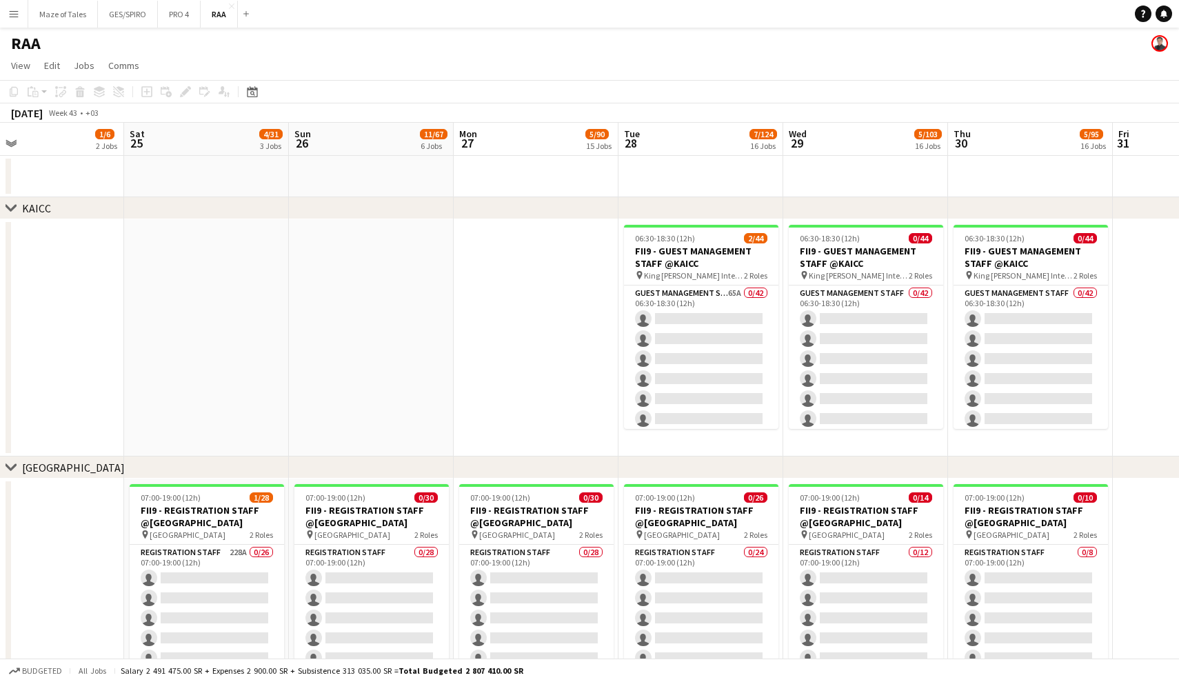
drag, startPoint x: 226, startPoint y: 326, endPoint x: 437, endPoint y: 337, distance: 211.3
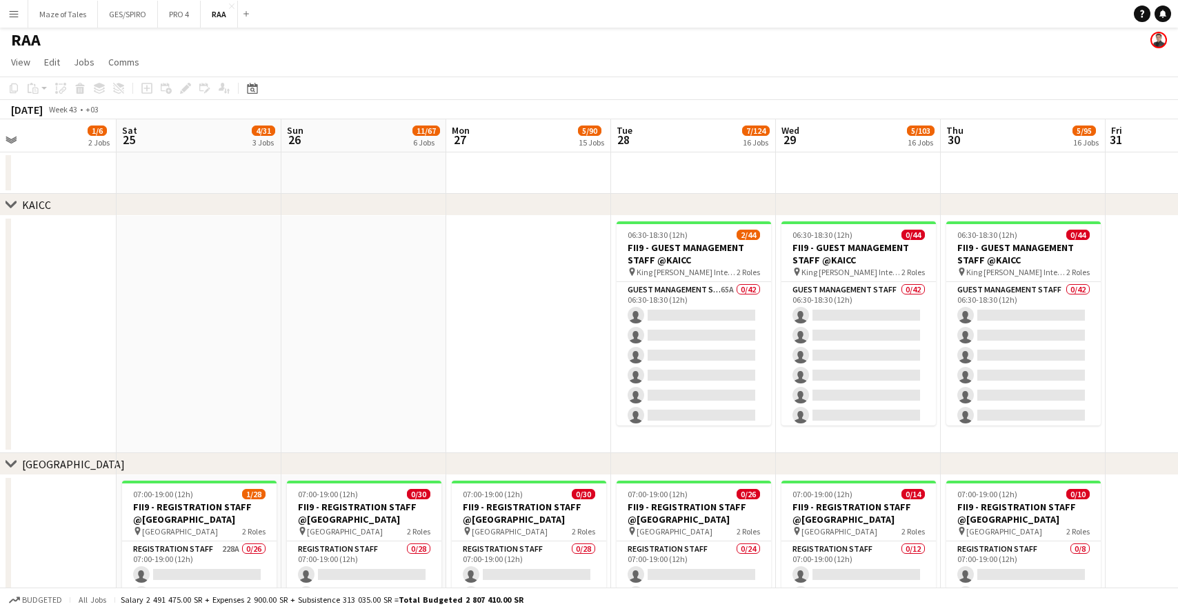
scroll to position [0, 542]
drag, startPoint x: 370, startPoint y: 292, endPoint x: 528, endPoint y: 303, distance: 158.4
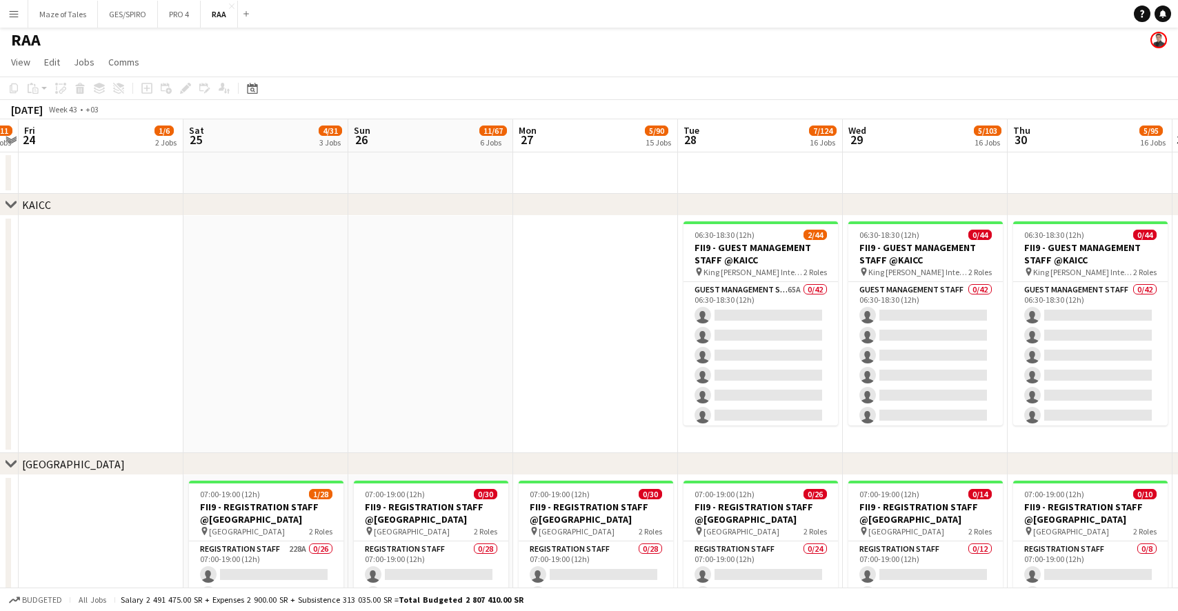
scroll to position [0, 477]
drag, startPoint x: 560, startPoint y: 328, endPoint x: 540, endPoint y: 326, distance: 20.0
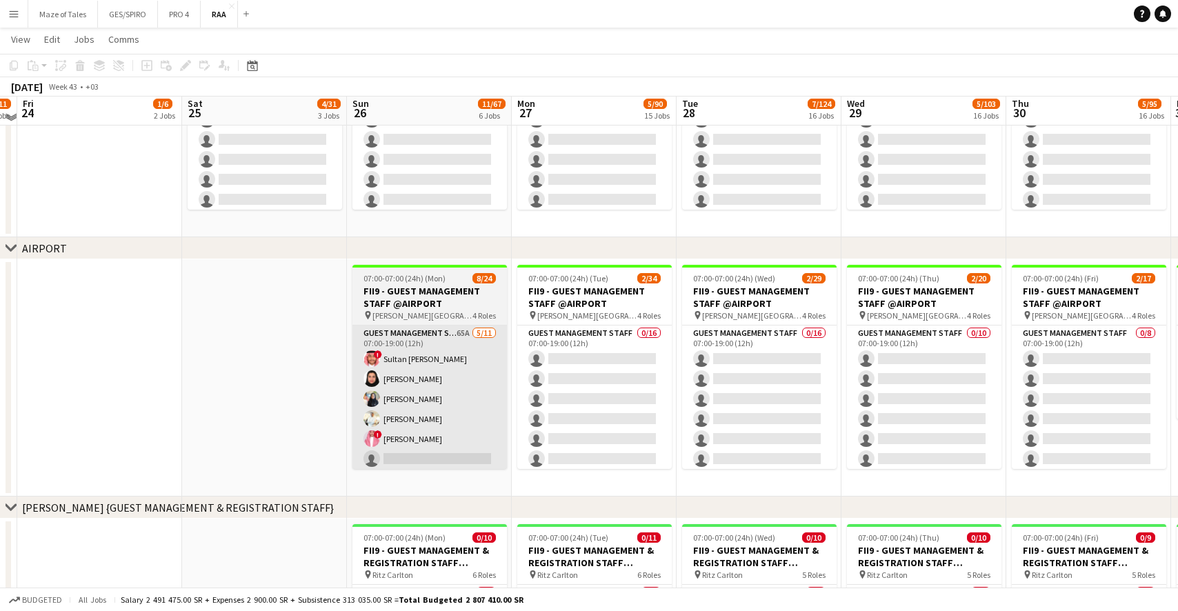
scroll to position [481, 0]
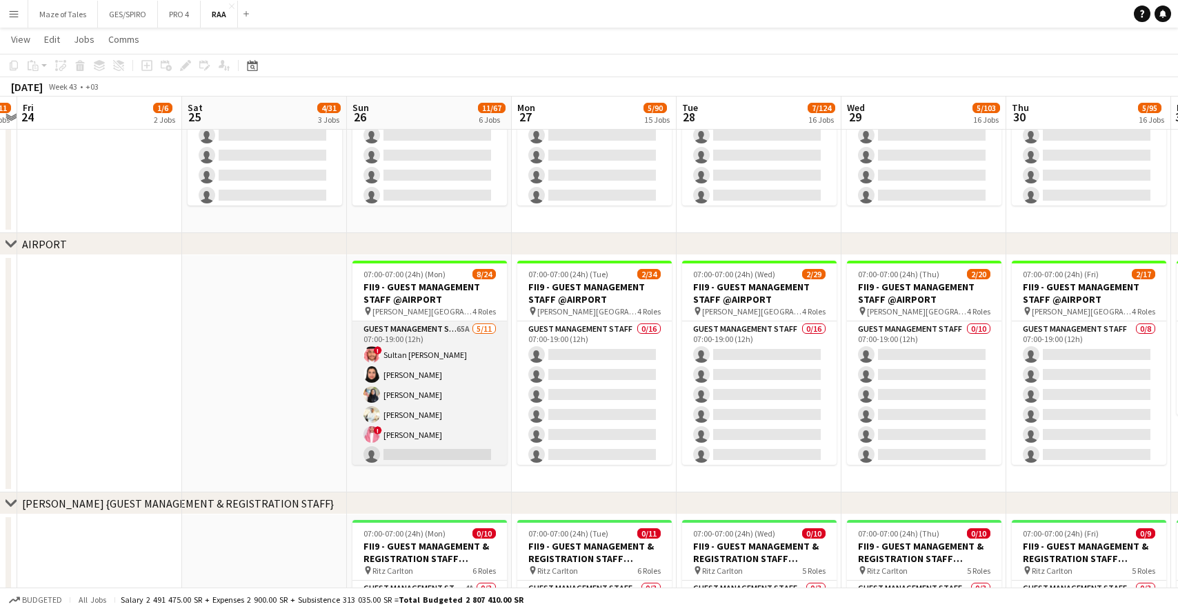
click at [437, 342] on app-card-role "Guest Management Staff 65A [DATE] 07:00-19:00 (12h) ! Sultan Bin Turki Alageefi…" at bounding box center [429, 444] width 154 height 247
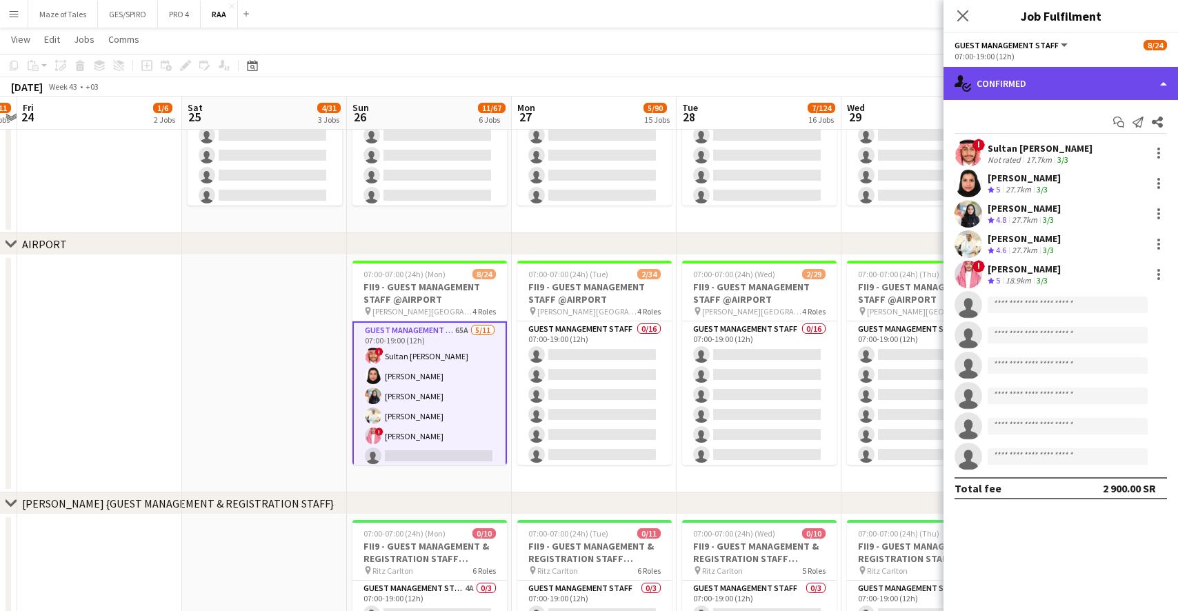
click at [1012, 90] on div "single-neutral-actions-check-2 Confirmed" at bounding box center [1061, 83] width 235 height 33
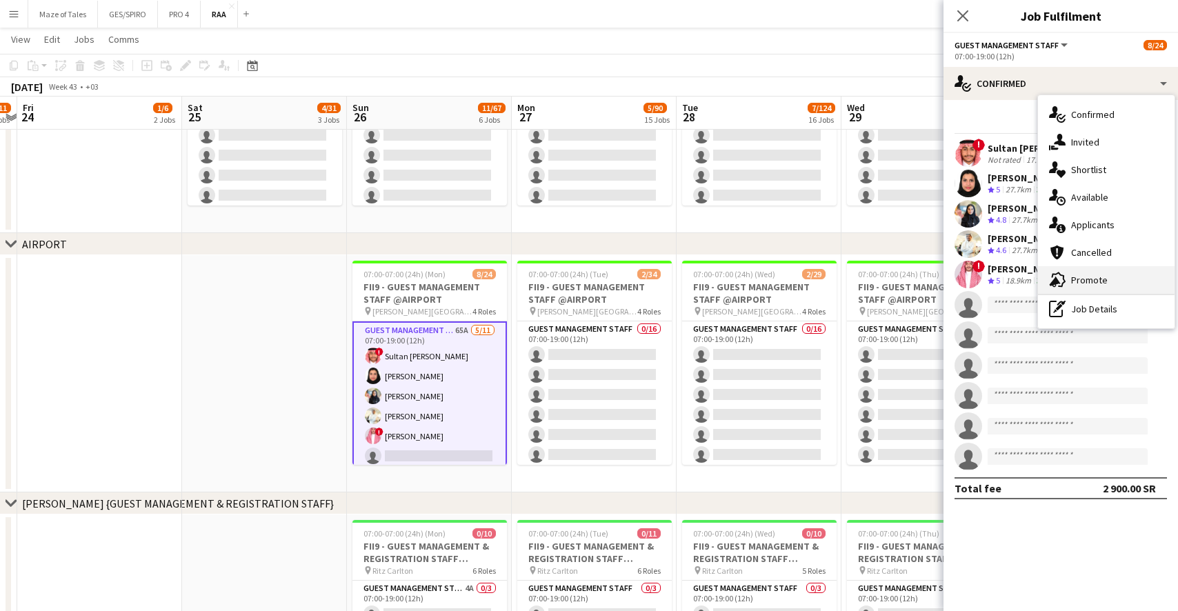
click at [1012, 272] on div "advertising-megaphone Promote" at bounding box center [1106, 280] width 137 height 28
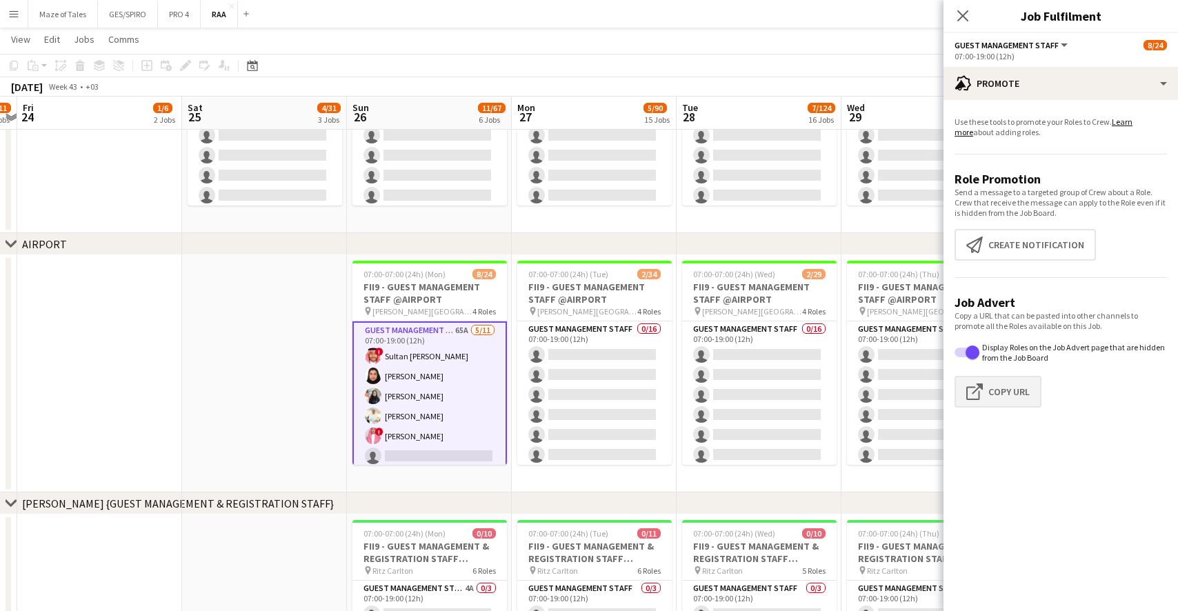
click at [992, 396] on button "Click to copy URL Copy Url" at bounding box center [998, 392] width 87 height 32
